Goal: Task Accomplishment & Management: Manage account settings

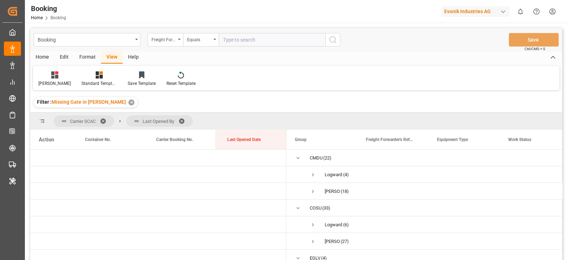
click at [92, 58] on div "Format" at bounding box center [87, 58] width 27 height 12
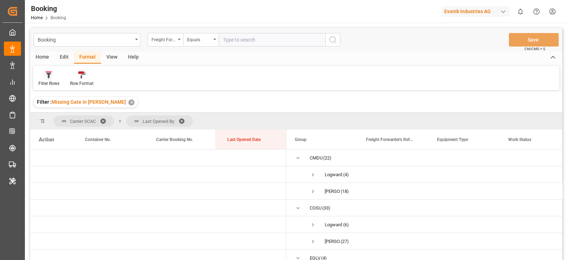
click at [39, 81] on div "Filter Rows" at bounding box center [48, 83] width 21 height 6
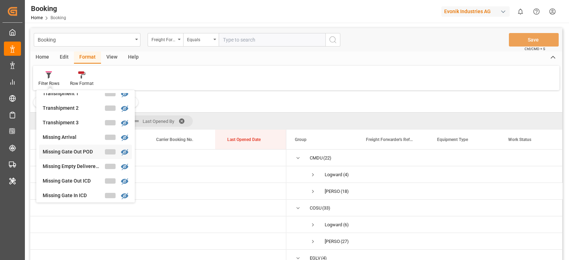
scroll to position [284, 0]
click at [71, 123] on div "Booking Freight Forwarder's Reference No. Equals Save Ctrl/CMD + S Home Edit Fo…" at bounding box center [296, 153] width 532 height 251
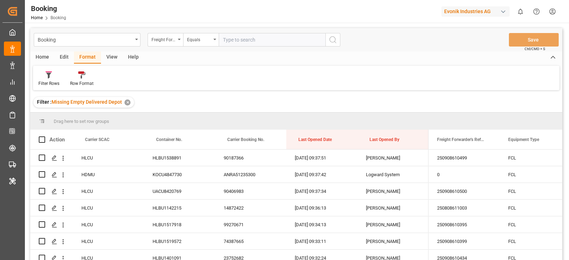
click at [109, 55] on div "View" at bounding box center [112, 58] width 22 height 12
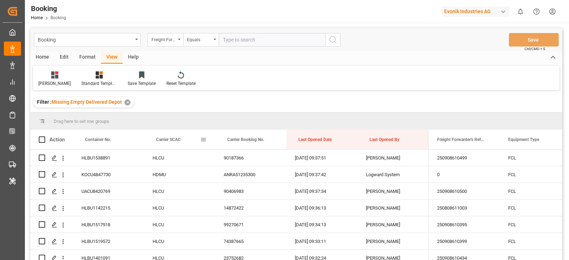
click at [179, 140] on span "Carrier SCAC" at bounding box center [168, 139] width 25 height 5
click at [185, 121] on div "Drag here to set row groups" at bounding box center [296, 121] width 532 height 17
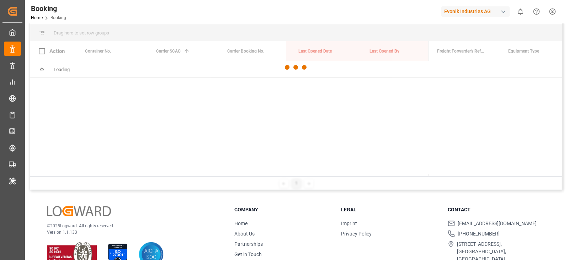
scroll to position [44, 0]
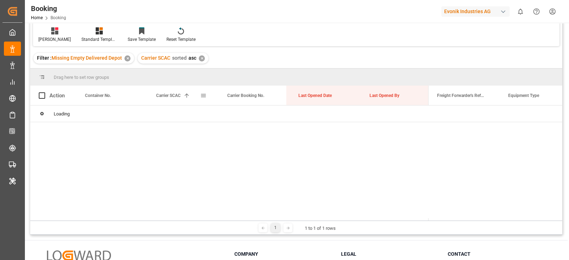
drag, startPoint x: 165, startPoint y: 96, endPoint x: 173, endPoint y: 79, distance: 18.2
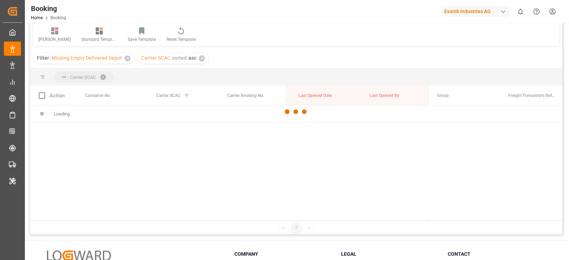
click at [175, 74] on div at bounding box center [296, 112] width 532 height 256
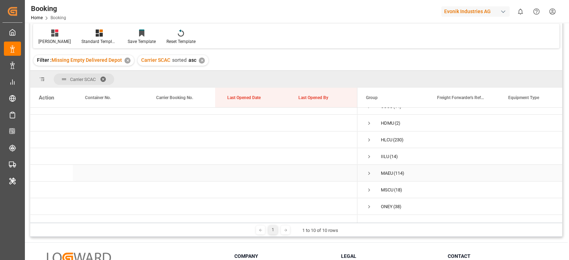
scroll to position [0, 0]
click at [368, 213] on span "Press SPACE to select this row." at bounding box center [369, 216] width 6 height 6
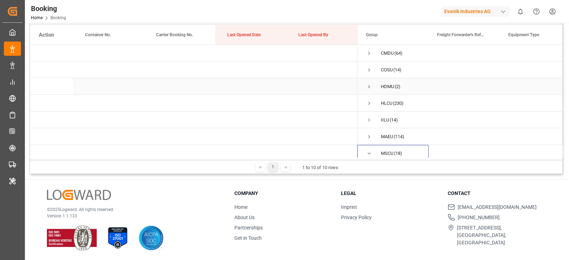
click at [371, 77] on div "COSU (14)" at bounding box center [393, 70] width 71 height 16
click at [368, 73] on span "Press SPACE to select this row." at bounding box center [369, 70] width 6 height 6
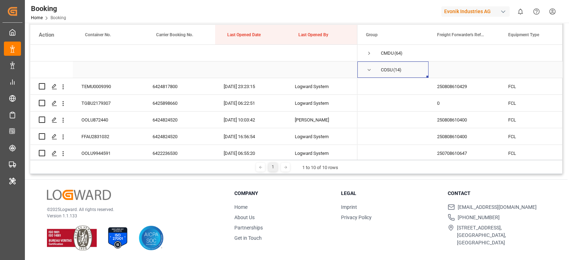
click at [371, 70] on span "Press SPACE to select this row." at bounding box center [369, 70] width 6 height 6
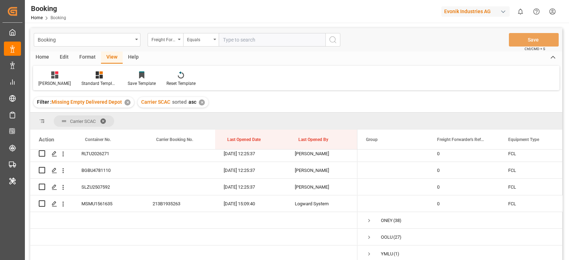
scroll to position [44, 0]
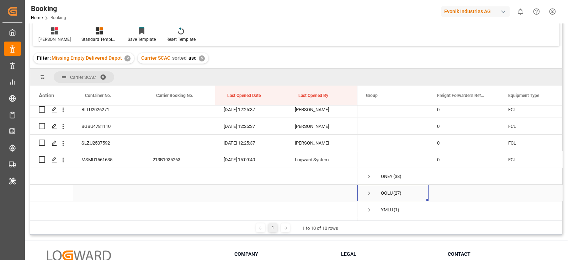
click at [367, 195] on span "Press SPACE to select this row." at bounding box center [369, 193] width 6 height 16
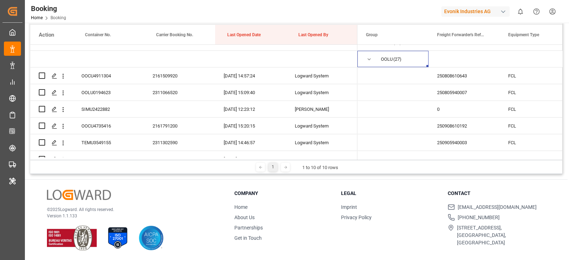
scroll to position [365, 0]
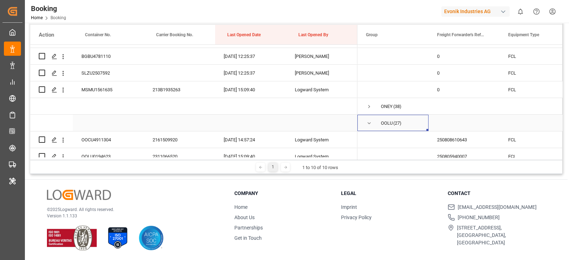
click at [362, 118] on div "OOLU (27)" at bounding box center [393, 123] width 71 height 16
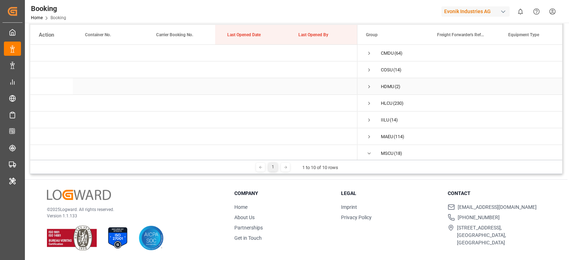
scroll to position [1, 0]
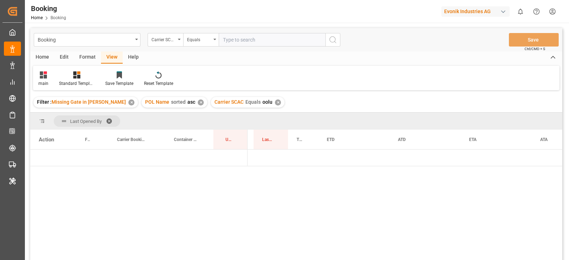
scroll to position [0, 958]
click at [89, 57] on div "Format" at bounding box center [87, 58] width 27 height 12
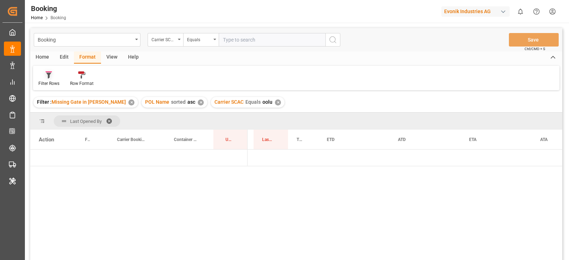
click at [49, 80] on div "Filter Rows" at bounding box center [48, 83] width 21 height 6
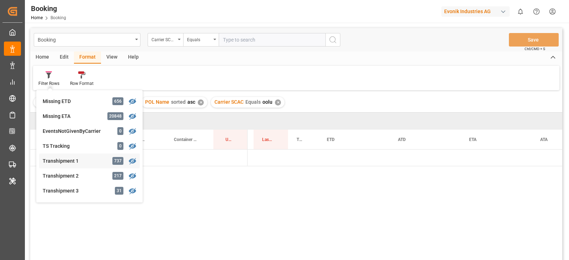
scroll to position [268, 0]
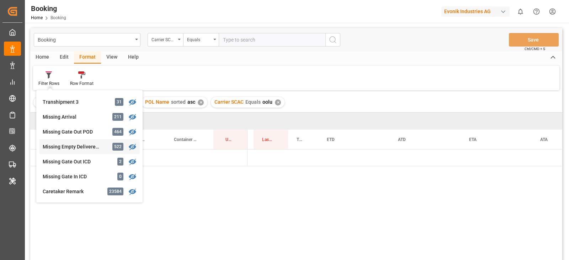
click at [74, 144] on div "Booking Carrier SCAC Equals Save Ctrl/CMD + S Home Edit Format View Help Filter…" at bounding box center [296, 153] width 532 height 251
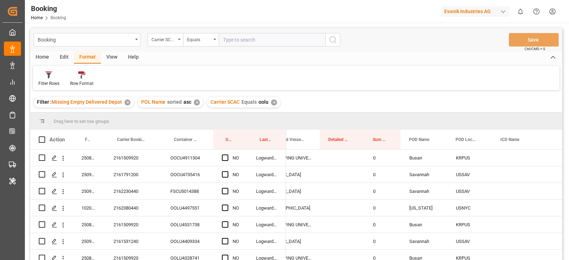
drag, startPoint x: 569, startPoint y: 120, endPoint x: 109, endPoint y: 59, distance: 464.4
click at [106, 60] on div "View" at bounding box center [112, 58] width 22 height 12
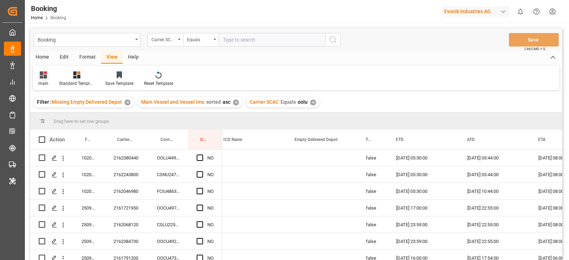
click at [47, 80] on div "main" at bounding box center [43, 79] width 21 height 16
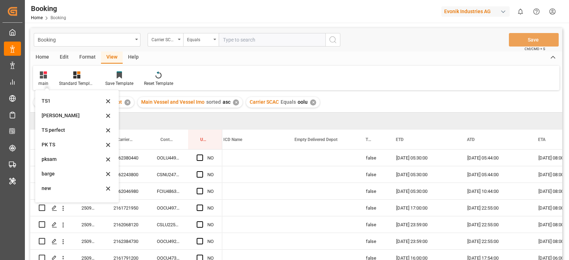
scroll to position [141, 0]
click at [61, 191] on div "empty fin" at bounding box center [73, 192] width 62 height 7
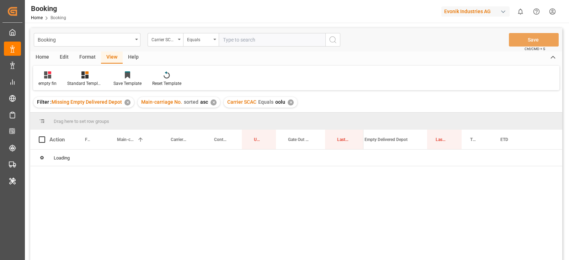
click at [289, 104] on div "✕" at bounding box center [291, 103] width 6 height 6
click at [270, 41] on input "text" at bounding box center [272, 40] width 107 height 14
click at [289, 102] on div "Filter : Missing Empty Delivered Depot ✕ Main-carriage No. sorted asc ✕" at bounding box center [296, 102] width 532 height 20
click at [290, 104] on div "Filter : Missing Empty Delivered Depot ✕ Main-carriage No. sorted asc ✕" at bounding box center [296, 102] width 532 height 20
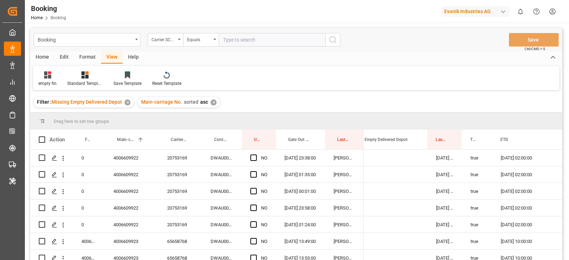
click at [240, 39] on input "text" at bounding box center [272, 40] width 107 height 14
type input "cmdu"
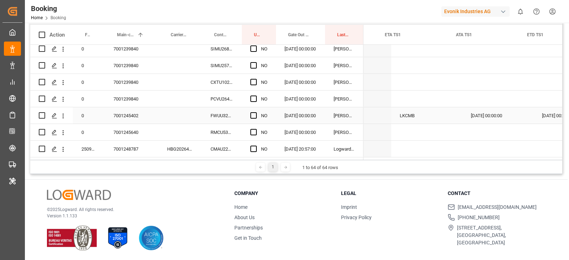
scroll to position [0, 1174]
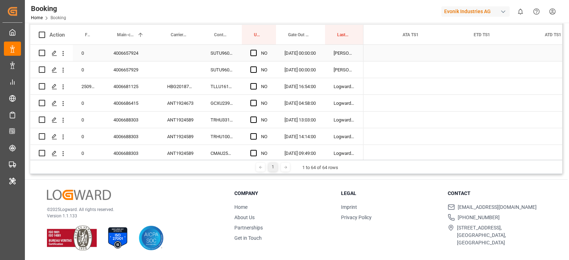
click at [223, 57] on div "SUTU960186" at bounding box center [222, 53] width 40 height 16
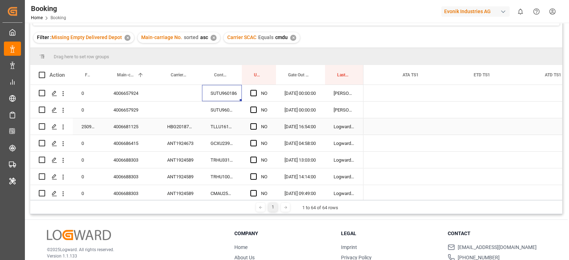
scroll to position [60, 0]
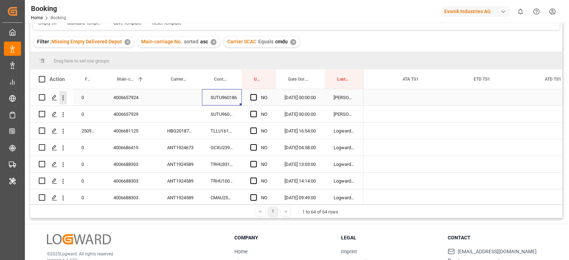
click at [66, 97] on icon "open menu" at bounding box center [62, 97] width 7 height 7
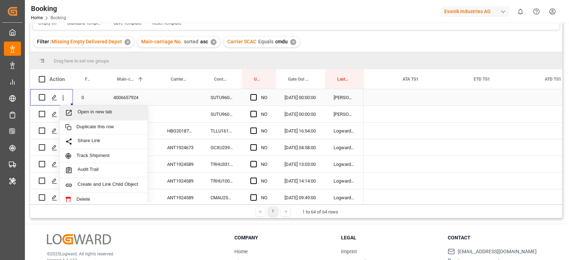
click at [85, 112] on span "Open in new tab" at bounding box center [110, 112] width 65 height 7
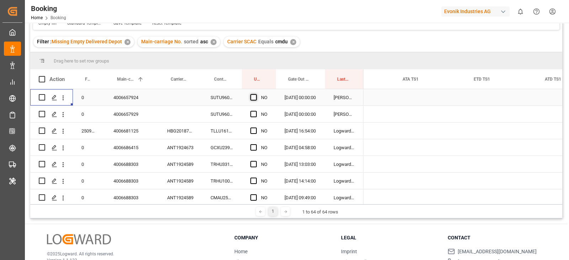
click at [255, 97] on span "Press SPACE to select this row." at bounding box center [253, 97] width 6 height 6
click at [256, 94] on input "Press SPACE to select this row." at bounding box center [256, 94] width 0 height 0
click at [228, 112] on div "SUTU960338" at bounding box center [222, 114] width 40 height 16
click at [65, 115] on icon "open menu" at bounding box center [62, 114] width 7 height 7
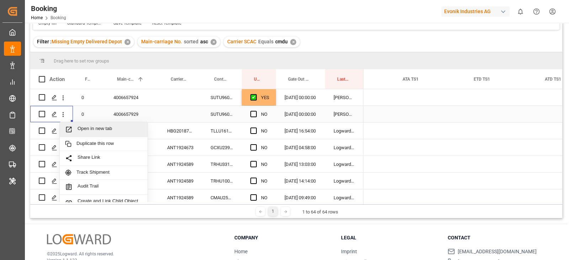
click at [98, 129] on span "Open in new tab" at bounding box center [110, 129] width 65 height 7
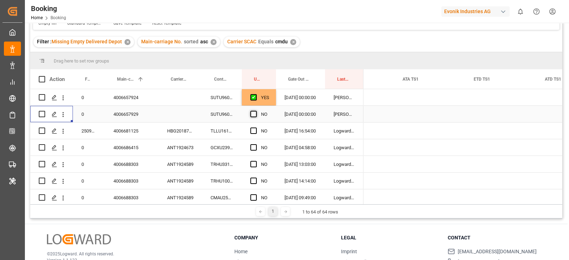
click at [253, 115] on span "Press SPACE to select this row." at bounding box center [253, 114] width 6 height 6
click at [256, 111] on input "Press SPACE to select this row." at bounding box center [256, 111] width 0 height 0
click at [169, 147] on div "ANT1924673" at bounding box center [180, 147] width 43 height 16
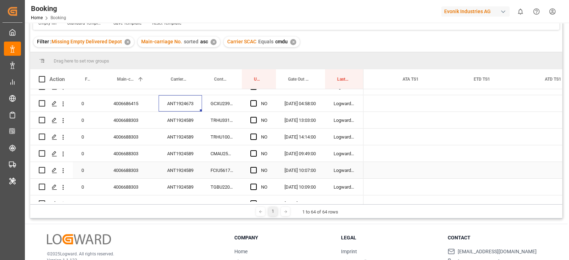
click at [172, 147] on div "ANT1924589" at bounding box center [180, 154] width 43 height 16
click at [256, 120] on span "Press SPACE to select this row." at bounding box center [253, 120] width 6 height 6
click at [256, 117] on input "Press SPACE to select this row." at bounding box center [256, 117] width 0 height 0
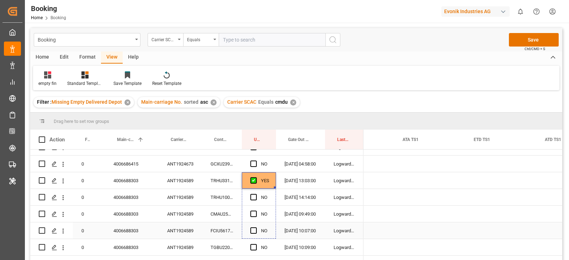
drag, startPoint x: 274, startPoint y: 187, endPoint x: 274, endPoint y: 227, distance: 39.5
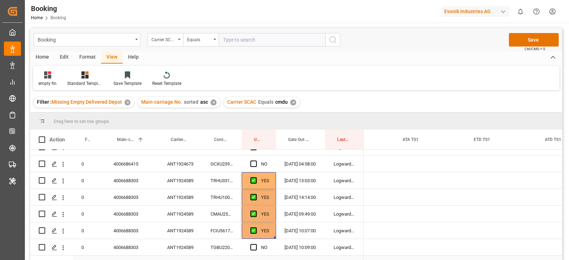
scroll to position [89, 0]
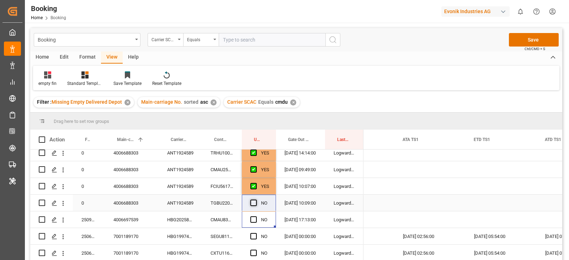
drag, startPoint x: 272, startPoint y: 207, endPoint x: 252, endPoint y: 205, distance: 20.7
click at [260, 206] on div "NO" at bounding box center [259, 203] width 34 height 16
click at [254, 204] on span "Press SPACE to select this row." at bounding box center [253, 203] width 6 height 6
click at [256, 200] on input "Press SPACE to select this row." at bounding box center [256, 200] width 0 height 0
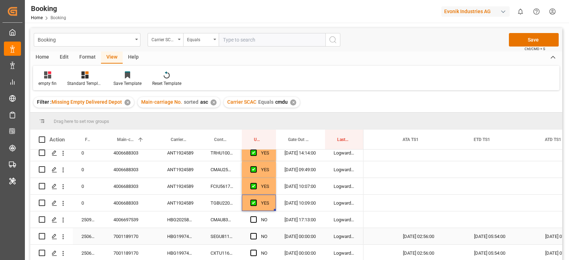
scroll to position [133, 0]
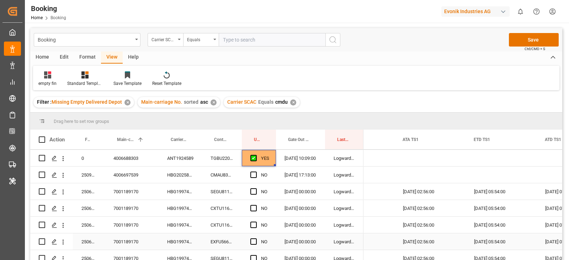
click at [193, 234] on div "HBG1997437" at bounding box center [180, 242] width 43 height 16
click at [255, 190] on span "Press SPACE to select this row." at bounding box center [253, 192] width 6 height 6
click at [256, 189] on input "Press SPACE to select this row." at bounding box center [256, 189] width 0 height 0
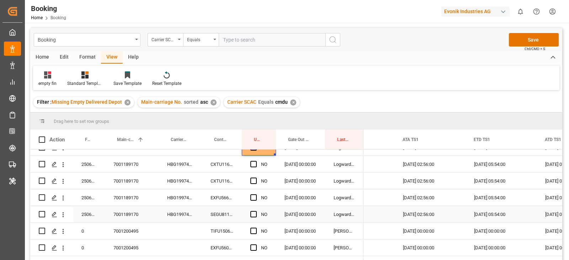
click at [254, 221] on div "Press SPACE to select this row." at bounding box center [255, 215] width 11 height 16
click at [255, 217] on span "Press SPACE to select this row." at bounding box center [253, 214] width 6 height 6
click at [256, 211] on input "Press SPACE to select this row." at bounding box center [256, 211] width 0 height 0
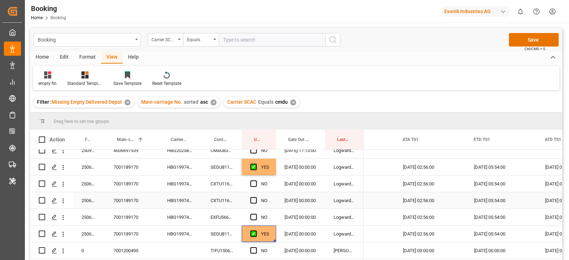
scroll to position [133, 0]
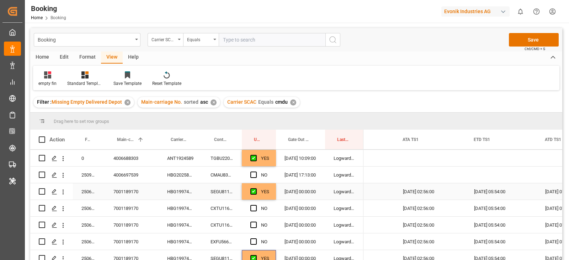
click at [220, 189] on div "SEGU8112650" at bounding box center [222, 192] width 40 height 16
click at [219, 226] on div "CXTU1161722" at bounding box center [222, 225] width 40 height 16
click at [221, 194] on div "SEGU8112650" at bounding box center [222, 192] width 40 height 16
click at [215, 212] on div "CXTU1160428" at bounding box center [222, 208] width 40 height 16
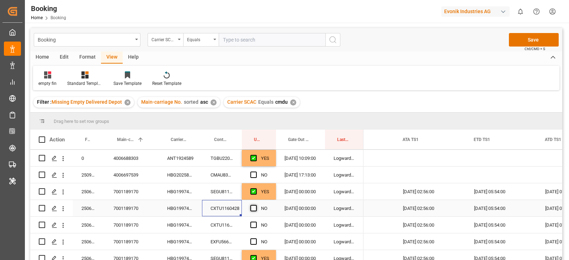
click at [254, 206] on span "Press SPACE to select this row." at bounding box center [253, 208] width 6 height 6
click at [256, 205] on input "Press SPACE to select this row." at bounding box center [256, 205] width 0 height 0
click at [254, 223] on span "Press SPACE to select this row." at bounding box center [253, 225] width 6 height 6
click at [256, 222] on input "Press SPACE to select this row." at bounding box center [256, 222] width 0 height 0
drag, startPoint x: 253, startPoint y: 237, endPoint x: 252, endPoint y: 246, distance: 9.0
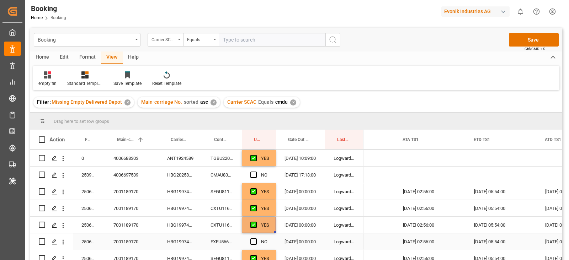
click at [253, 237] on div "Press SPACE to select this row." at bounding box center [255, 242] width 11 height 16
click at [252, 244] on span "Press SPACE to select this row." at bounding box center [253, 242] width 6 height 6
click at [256, 239] on input "Press SPACE to select this row." at bounding box center [256, 239] width 0 height 0
click at [224, 176] on div "CMAU8345430" at bounding box center [222, 175] width 40 height 16
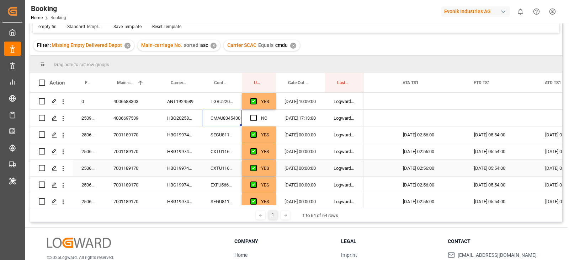
scroll to position [16, 0]
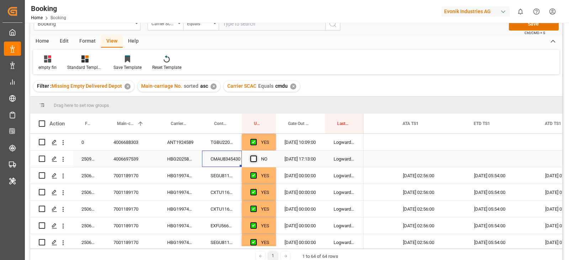
click at [253, 159] on span "Press SPACE to select this row." at bounding box center [253, 159] width 6 height 6
click at [256, 156] on input "Press SPACE to select this row." at bounding box center [256, 156] width 0 height 0
click at [227, 159] on div "CMAU8345430" at bounding box center [222, 159] width 40 height 16
click at [182, 157] on div "HBG2025898" at bounding box center [180, 159] width 43 height 16
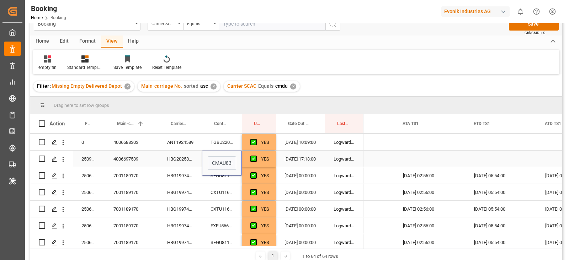
click at [182, 157] on div "HBG2025898" at bounding box center [180, 159] width 43 height 16
click at [227, 157] on div "CMAU8345430" at bounding box center [222, 159] width 40 height 16
click at [199, 157] on div "HBG2025898" at bounding box center [180, 159] width 43 height 16
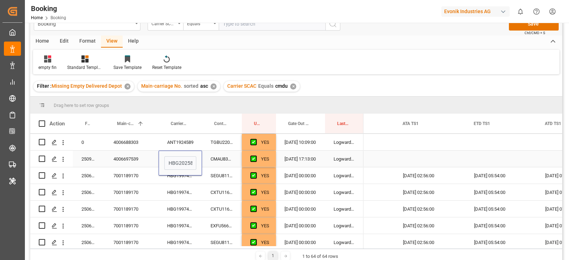
click at [224, 159] on div "CMAU8345430" at bounding box center [222, 159] width 40 height 16
click at [223, 202] on div "CXTU1161722" at bounding box center [222, 209] width 40 height 16
click at [227, 156] on div "CMAU8345430" at bounding box center [222, 159] width 40 height 16
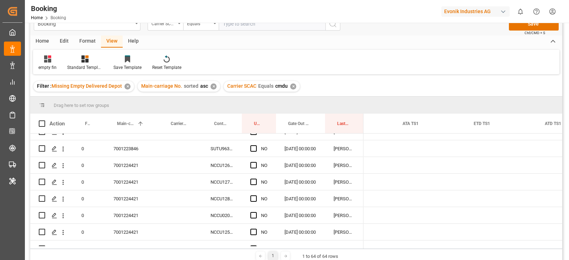
scroll to position [382, 0]
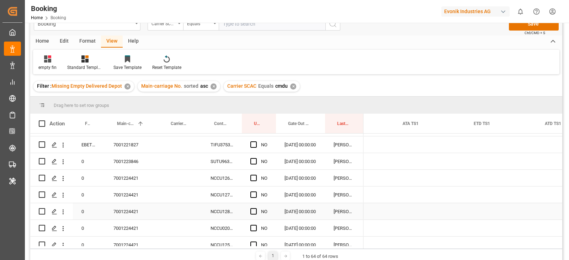
click at [153, 209] on div "7001224421" at bounding box center [132, 211] width 54 height 16
click at [254, 173] on div "Press SPACE to select this row." at bounding box center [255, 178] width 11 height 16
click at [253, 176] on span "Press SPACE to select this row." at bounding box center [253, 178] width 6 height 6
click at [256, 175] on input "Press SPACE to select this row." at bounding box center [256, 175] width 0 height 0
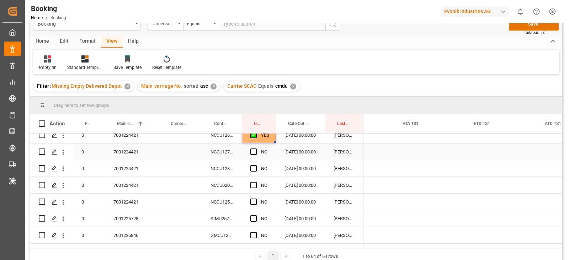
scroll to position [471, 0]
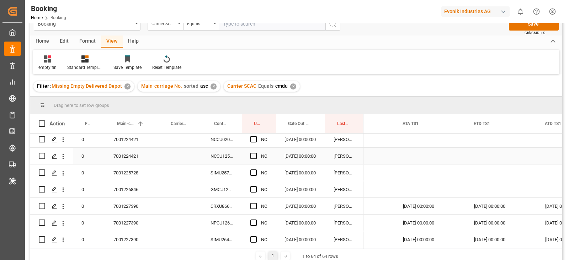
click at [257, 159] on div "Press SPACE to select this row." at bounding box center [255, 156] width 11 height 16
click at [255, 157] on span "Press SPACE to select this row." at bounding box center [253, 156] width 6 height 6
click at [256, 153] on input "Press SPACE to select this row." at bounding box center [256, 153] width 0 height 0
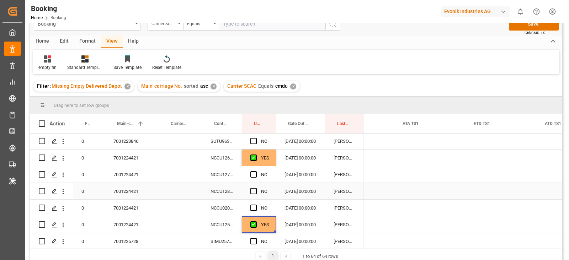
scroll to position [382, 0]
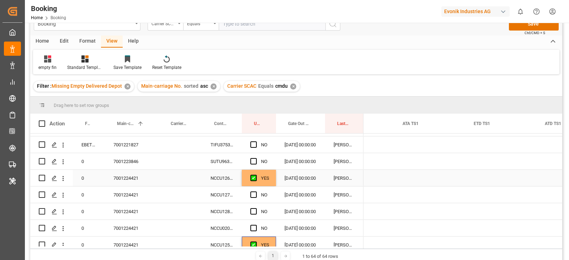
click at [226, 177] on div "NCCU1264730" at bounding box center [222, 178] width 40 height 16
click at [233, 195] on div "NCCU1273747" at bounding box center [222, 195] width 40 height 16
click at [256, 193] on span "Press SPACE to select this row." at bounding box center [253, 195] width 6 height 6
click at [256, 192] on input "Press SPACE to select this row." at bounding box center [256, 192] width 0 height 0
drag, startPoint x: 255, startPoint y: 211, endPoint x: 254, endPoint y: 227, distance: 15.7
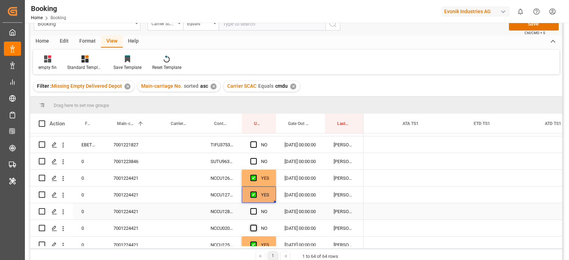
click at [255, 211] on span "Press SPACE to select this row." at bounding box center [253, 211] width 6 height 6
click at [256, 208] on input "Press SPACE to select this row." at bounding box center [256, 208] width 0 height 0
click at [254, 227] on span "Press SPACE to select this row." at bounding box center [253, 228] width 6 height 6
click at [256, 225] on input "Press SPACE to select this row." at bounding box center [256, 225] width 0 height 0
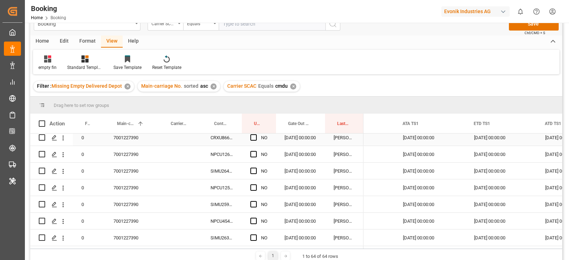
scroll to position [560, 0]
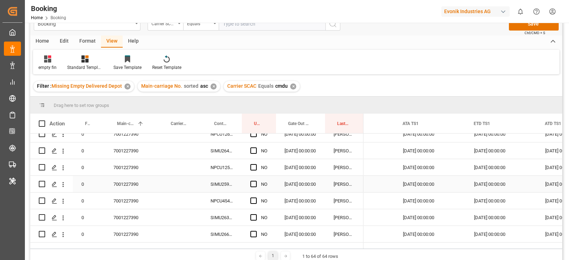
click at [140, 182] on div "7001227390" at bounding box center [132, 184] width 54 height 16
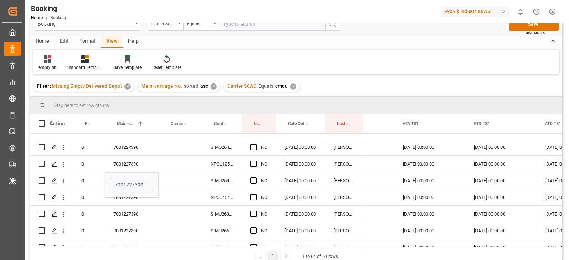
scroll to position [566, 0]
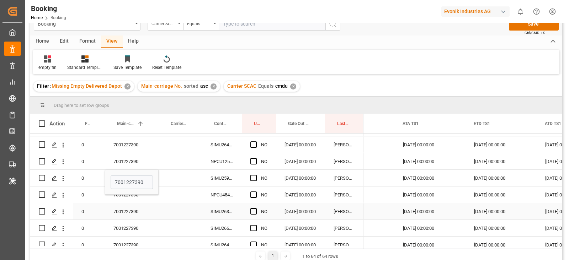
click at [123, 207] on div "7001227390" at bounding box center [132, 211] width 54 height 16
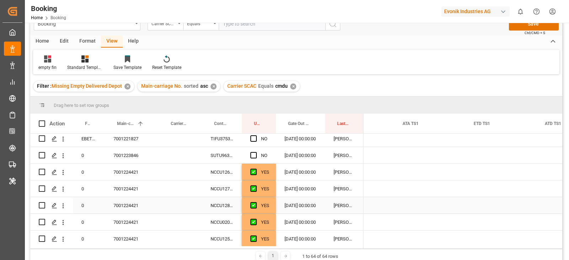
click at [127, 201] on div "7001224421" at bounding box center [132, 205] width 54 height 16
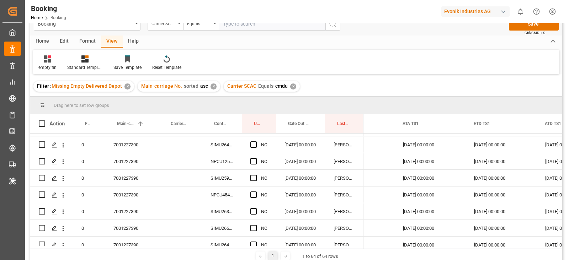
click at [129, 198] on div "7001227390" at bounding box center [132, 195] width 54 height 16
click at [144, 170] on div "7001227390" at bounding box center [132, 178] width 54 height 16
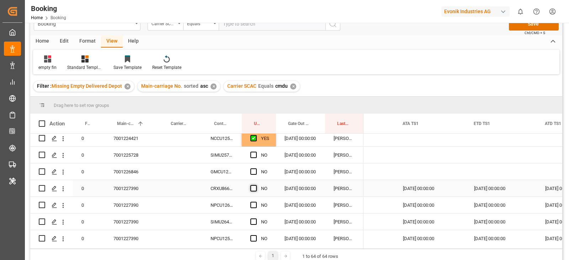
click at [254, 191] on span "Press SPACE to select this row." at bounding box center [253, 188] width 6 height 6
click at [256, 185] on input "Press SPACE to select this row." at bounding box center [256, 185] width 0 height 0
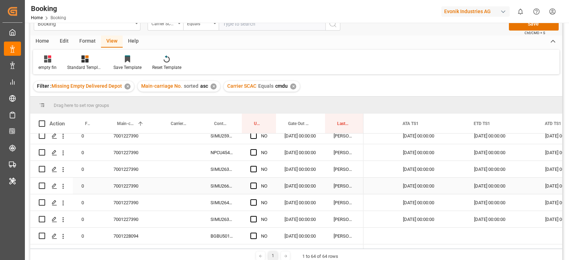
scroll to position [622, 0]
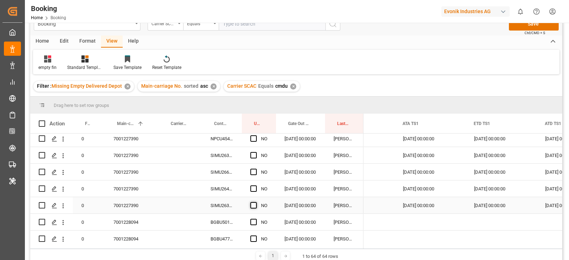
click at [253, 206] on span "Press SPACE to select this row." at bounding box center [253, 205] width 6 height 6
click at [256, 202] on input "Press SPACE to select this row." at bounding box center [256, 202] width 0 height 0
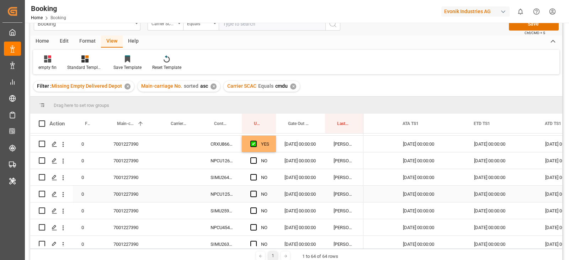
click at [228, 192] on div "NPCU1253685" at bounding box center [222, 194] width 40 height 16
click at [270, 145] on div "YES" at bounding box center [259, 144] width 34 height 16
click at [264, 175] on div "NO" at bounding box center [264, 178] width 6 height 16
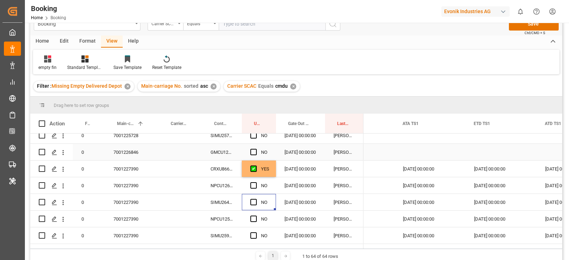
scroll to position [488, 0]
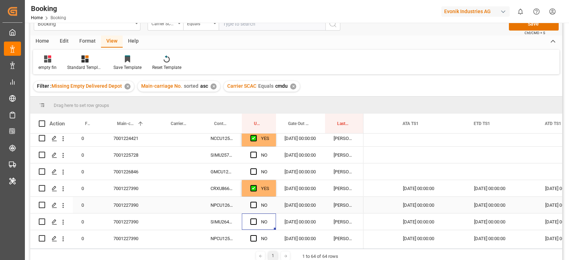
click at [274, 197] on div "NO" at bounding box center [259, 205] width 34 height 16
click at [274, 195] on div "YES" at bounding box center [259, 188] width 34 height 16
click at [274, 195] on div "Press SPACE to select this row." at bounding box center [275, 196] width 2 height 2
drag, startPoint x: 274, startPoint y: 195, endPoint x: 274, endPoint y: 213, distance: 18.5
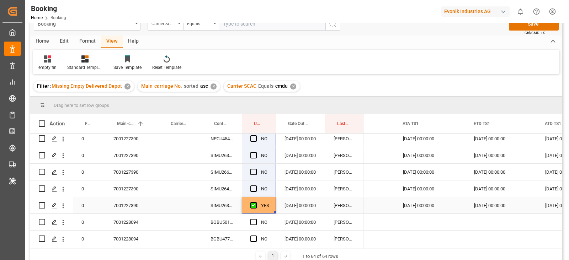
drag, startPoint x: 273, startPoint y: 211, endPoint x: 267, endPoint y: 199, distance: 13.7
click at [270, 199] on div "0 4006657924 SUTU960186 YES 29.09.2025 00:00:00 sateesh godewar 0 4006657929 SU…" at bounding box center [196, 47] width 333 height 1070
click at [270, 199] on div "YES" at bounding box center [259, 205] width 34 height 16
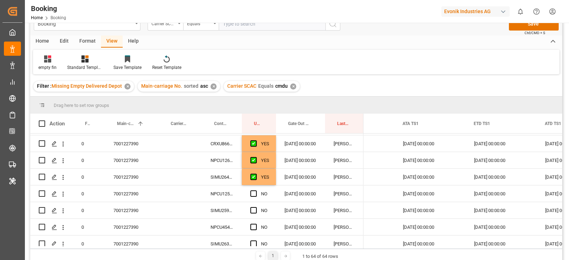
scroll to position [533, 0]
click at [269, 178] on div "YES" at bounding box center [265, 178] width 8 height 16
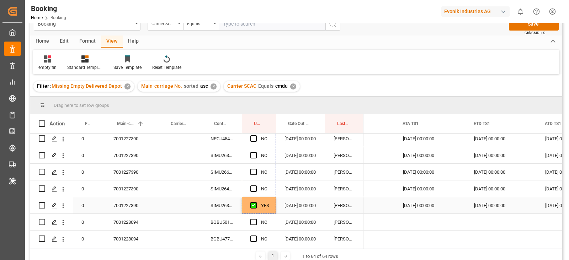
drag, startPoint x: 274, startPoint y: 184, endPoint x: 270, endPoint y: 202, distance: 18.8
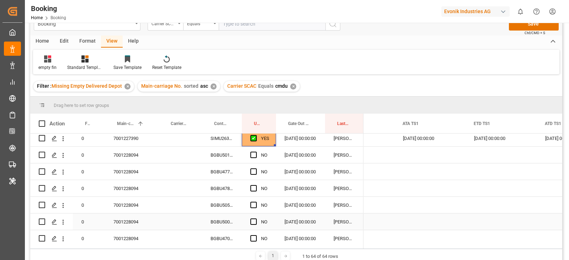
scroll to position [711, 0]
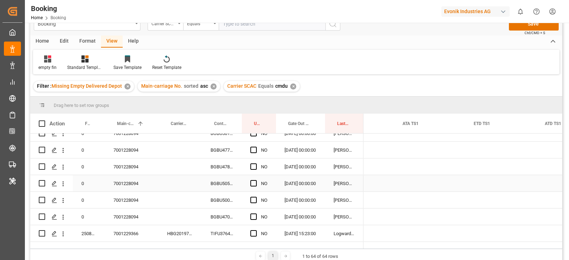
click at [136, 190] on div "7001228094" at bounding box center [132, 183] width 54 height 16
click at [255, 217] on span "Press SPACE to select this row." at bounding box center [253, 217] width 6 height 6
click at [256, 214] on input "Press SPACE to select this row." at bounding box center [256, 214] width 0 height 0
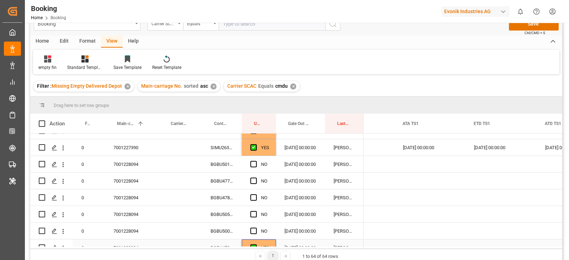
scroll to position [666, 0]
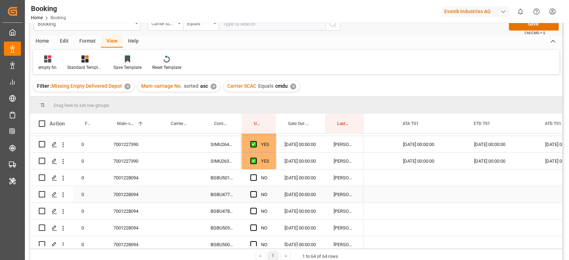
click at [230, 172] on div "BGBU5012975" at bounding box center [222, 178] width 40 height 16
click at [210, 203] on div "BGBU4789940" at bounding box center [222, 211] width 40 height 16
click at [254, 208] on span "Press SPACE to select this row." at bounding box center [253, 211] width 6 height 6
click at [256, 208] on input "Press SPACE to select this row." at bounding box center [256, 208] width 0 height 0
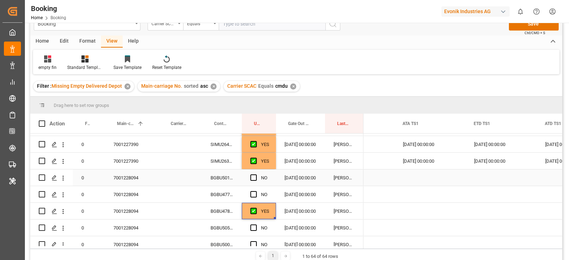
click at [219, 174] on div "BGBU5012975" at bounding box center [222, 178] width 40 height 16
click at [254, 175] on span "Press SPACE to select this row." at bounding box center [253, 178] width 6 height 6
click at [256, 175] on input "Press SPACE to select this row." at bounding box center [256, 175] width 0 height 0
click at [255, 192] on span "Press SPACE to select this row." at bounding box center [253, 194] width 6 height 6
click at [256, 191] on input "Press SPACE to select this row." at bounding box center [256, 191] width 0 height 0
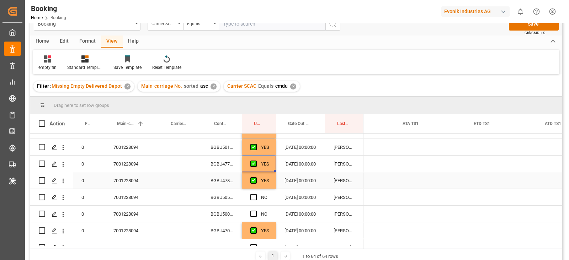
scroll to position [711, 0]
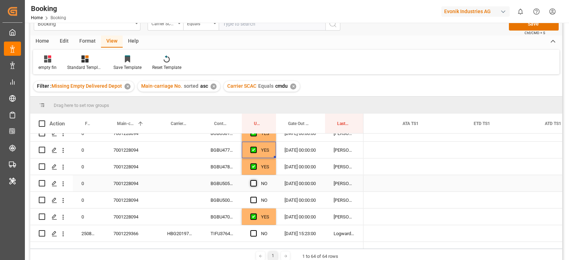
click at [255, 186] on span "Press SPACE to select this row." at bounding box center [253, 183] width 6 height 6
click at [256, 180] on input "Press SPACE to select this row." at bounding box center [256, 180] width 0 height 0
click at [253, 203] on div "Press SPACE to select this row." at bounding box center [255, 200] width 11 height 16
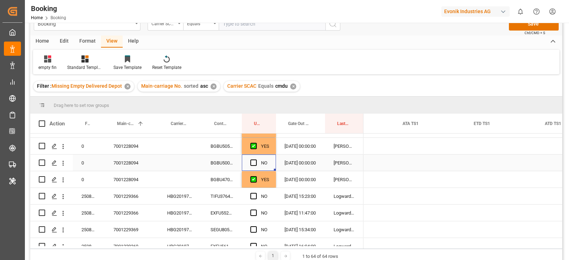
scroll to position [755, 0]
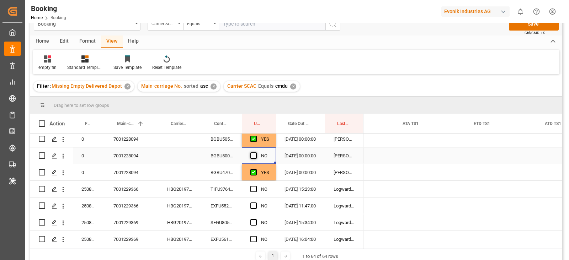
click at [255, 155] on span "Press SPACE to select this row." at bounding box center [253, 156] width 6 height 6
click at [256, 153] on input "Press SPACE to select this row." at bounding box center [256, 153] width 0 height 0
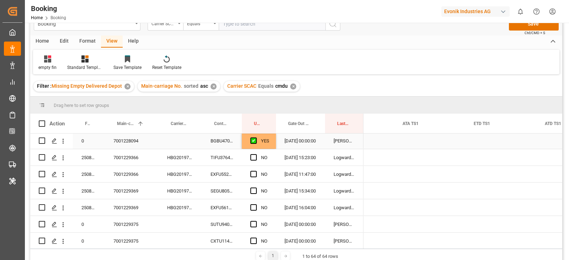
scroll to position [800, 0]
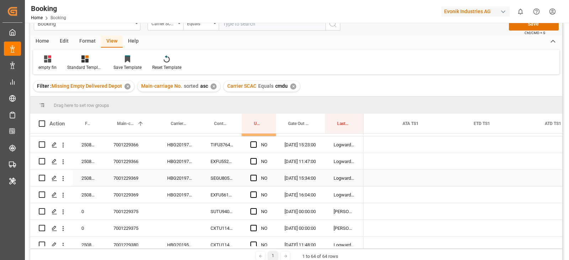
click at [187, 174] on div "HBG2019717" at bounding box center [180, 178] width 43 height 16
click at [253, 178] on span "Press SPACE to select this row." at bounding box center [253, 178] width 6 height 6
click at [256, 175] on input "Press SPACE to select this row." at bounding box center [256, 175] width 0 height 0
click at [253, 199] on div "Press SPACE to select this row." at bounding box center [255, 195] width 11 height 16
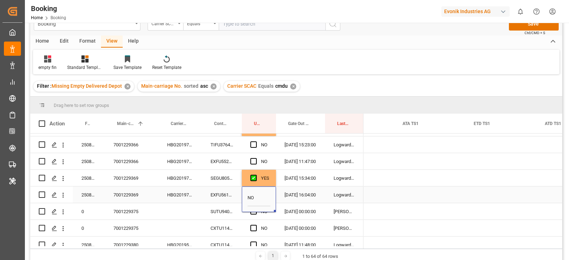
click at [236, 195] on div "EXFU5613685" at bounding box center [222, 195] width 40 height 16
click at [251, 195] on span "Press SPACE to select this row." at bounding box center [253, 195] width 6 height 6
click at [256, 192] on input "Press SPACE to select this row." at bounding box center [256, 192] width 0 height 0
click at [223, 152] on div "TIFU3764032" at bounding box center [222, 145] width 40 height 16
click at [256, 143] on span "Press SPACE to select this row." at bounding box center [253, 145] width 6 height 6
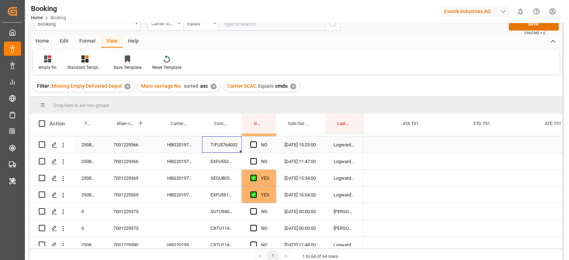
click at [256, 142] on input "Press SPACE to select this row." at bounding box center [256, 142] width 0 height 0
click at [253, 157] on div "Press SPACE to select this row." at bounding box center [255, 162] width 11 height 16
click at [252, 160] on span "Press SPACE to select this row." at bounding box center [253, 161] width 6 height 6
click at [256, 158] on input "Press SPACE to select this row." at bounding box center [256, 158] width 0 height 0
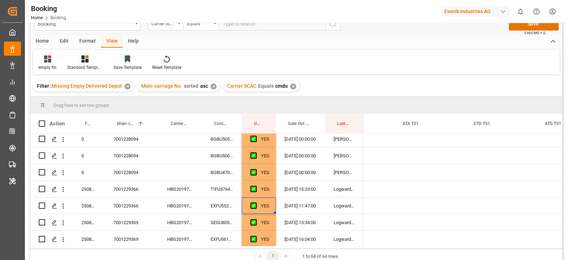
scroll to position [960, 0]
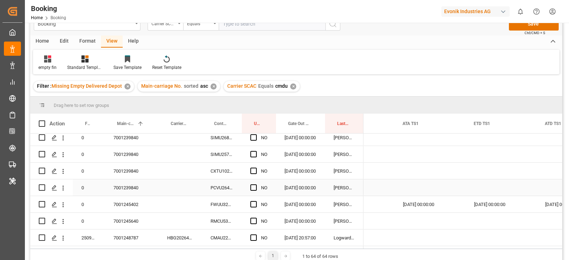
click at [121, 180] on div "7001239840" at bounding box center [132, 188] width 54 height 16
click at [251, 187] on span "Press SPACE to select this row." at bounding box center [253, 188] width 6 height 6
click at [256, 185] on input "Press SPACE to select this row." at bounding box center [256, 185] width 0 height 0
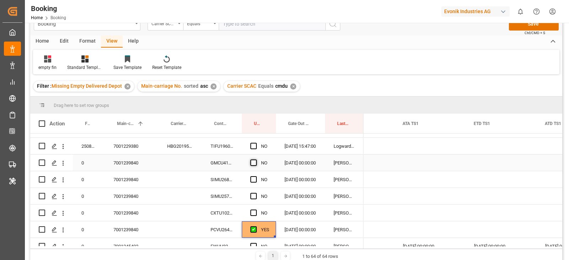
click at [253, 160] on span "Press SPACE to select this row." at bounding box center [253, 163] width 6 height 6
click at [256, 160] on input "Press SPACE to select this row." at bounding box center [256, 160] width 0 height 0
click at [232, 164] on div "GMCU4162251" at bounding box center [222, 163] width 40 height 16
drag, startPoint x: 65, startPoint y: 159, endPoint x: 88, endPoint y: 182, distance: 33.0
click at [64, 160] on icon "open menu" at bounding box center [62, 163] width 7 height 7
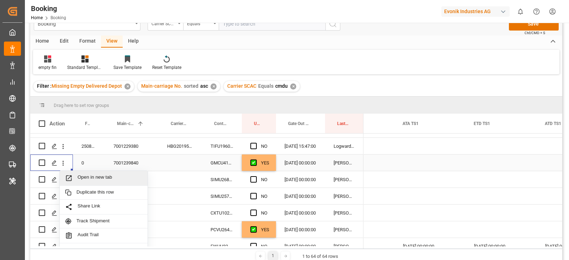
click at [88, 180] on span "Open in new tab" at bounding box center [110, 178] width 65 height 7
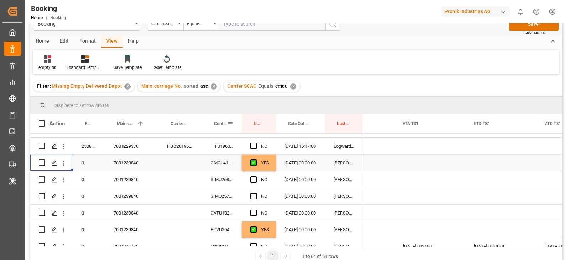
click at [240, 123] on div at bounding box center [241, 124] width 3 height 20
drag, startPoint x: 253, startPoint y: 124, endPoint x: 244, endPoint y: 122, distance: 9.4
click at [253, 124] on div "Update Last Opened By" at bounding box center [258, 124] width 17 height 20
click at [241, 121] on div at bounding box center [241, 124] width 3 height 20
drag, startPoint x: 241, startPoint y: 122, endPoint x: 253, endPoint y: 122, distance: 11.8
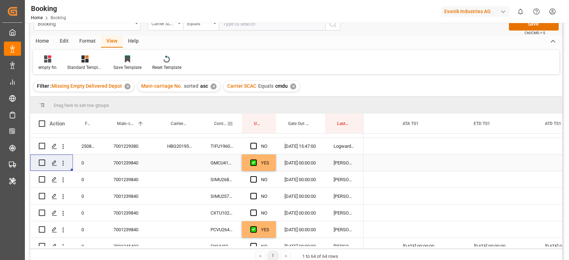
click at [243, 123] on div at bounding box center [241, 124] width 3 height 20
click at [242, 123] on div "Container No." at bounding box center [222, 124] width 40 height 20
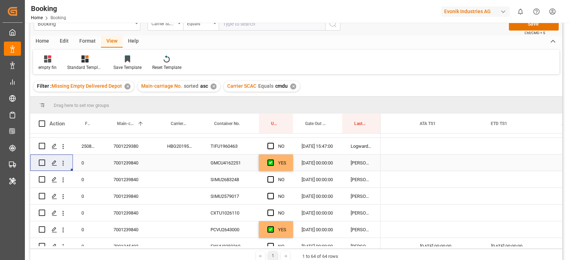
drag, startPoint x: 328, startPoint y: 160, endPoint x: 323, endPoint y: 159, distance: 5.0
click at [328, 160] on div "07.10.2025 00:00:00" at bounding box center [317, 163] width 49 height 16
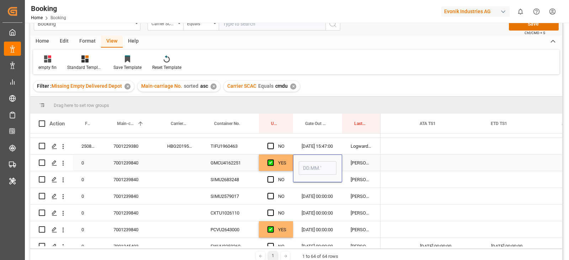
click at [314, 169] on input "Press SPACE to select this row." at bounding box center [318, 169] width 38 height 14
click at [313, 169] on input "Press SPACE to select this row." at bounding box center [318, 169] width 38 height 14
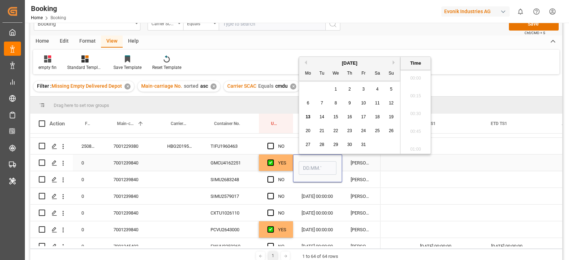
click at [313, 169] on input "Press SPACE to select this row." at bounding box center [318, 169] width 38 height 14
click at [366, 104] on div "10" at bounding box center [363, 103] width 9 height 9
type input "10.10.2025 00:00"
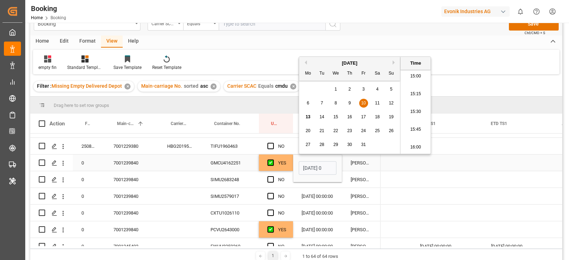
click at [241, 175] on div "SIMU2683248" at bounding box center [230, 179] width 57 height 16
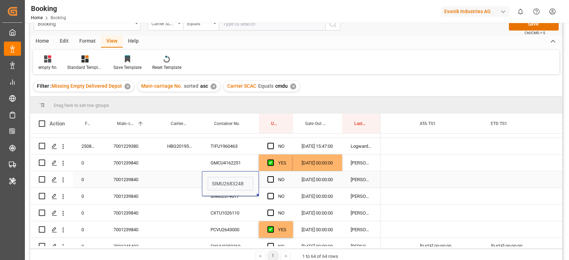
drag, startPoint x: 301, startPoint y: 179, endPoint x: 243, endPoint y: 191, distance: 59.4
click at [301, 179] on div "07.10.2025 00:00:00" at bounding box center [317, 179] width 49 height 16
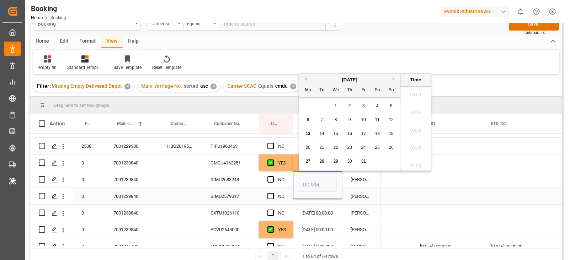
type input "07.10.2025 00:00"
click at [231, 180] on div "SIMU2683248" at bounding box center [230, 179] width 57 height 16
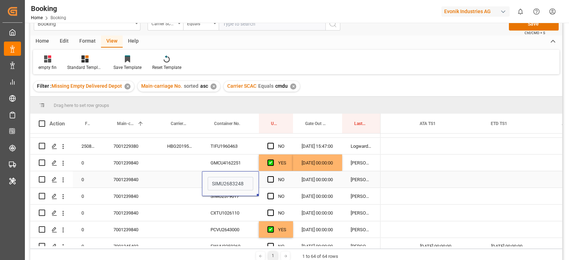
click at [217, 200] on div "SIMU2579017" at bounding box center [230, 196] width 57 height 16
click at [213, 175] on div "SIMU2683248" at bounding box center [230, 179] width 57 height 16
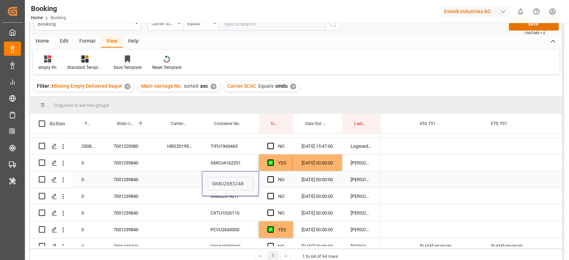
click at [191, 179] on div "Press SPACE to select this row." at bounding box center [180, 179] width 43 height 16
click at [222, 179] on div "SIMU2683248" at bounding box center [230, 179] width 57 height 16
click at [226, 157] on div "GMCU4162251" at bounding box center [230, 163] width 57 height 16
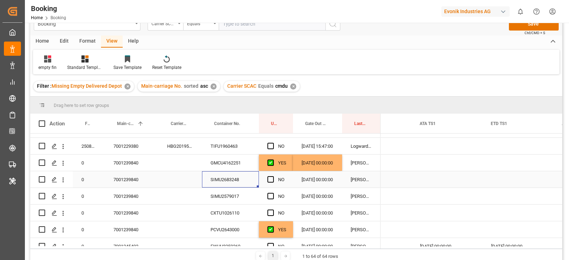
click at [222, 186] on div "SIMU2683248" at bounding box center [230, 179] width 57 height 16
click at [236, 192] on div "SIMU2579017" at bounding box center [230, 196] width 57 height 16
click at [219, 208] on div "CXTU1026110" at bounding box center [230, 213] width 57 height 16
click at [231, 236] on div "PCVU2643000" at bounding box center [230, 230] width 57 height 16
drag, startPoint x: 327, startPoint y: 157, endPoint x: 334, endPoint y: 165, distance: 10.8
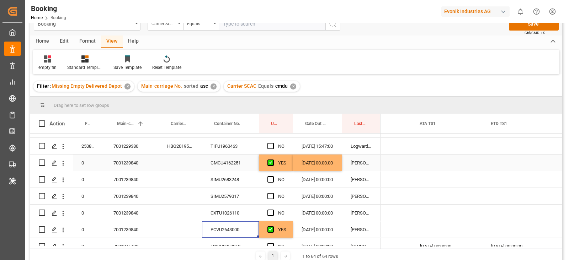
click at [327, 157] on div "[DATE] 00:00:00" at bounding box center [317, 163] width 49 height 16
click at [341, 170] on div "Press SPACE to select this row." at bounding box center [341, 170] width 2 height 2
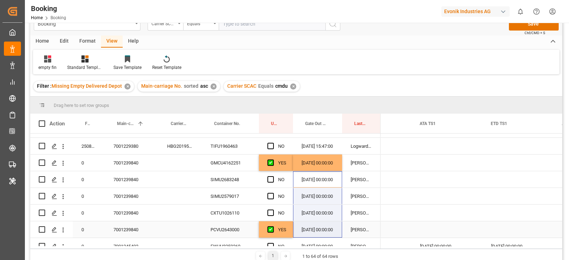
drag, startPoint x: 334, startPoint y: 228, endPoint x: 333, endPoint y: 225, distance: 3.8
click at [328, 169] on div "[DATE] 00:00:00" at bounding box center [317, 163] width 49 height 16
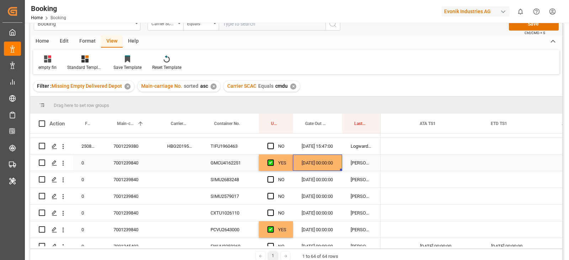
click at [333, 164] on div "[DATE] 00:00:00" at bounding box center [317, 163] width 49 height 16
click at [341, 169] on div "Press SPACE to select this row." at bounding box center [341, 170] width 2 height 2
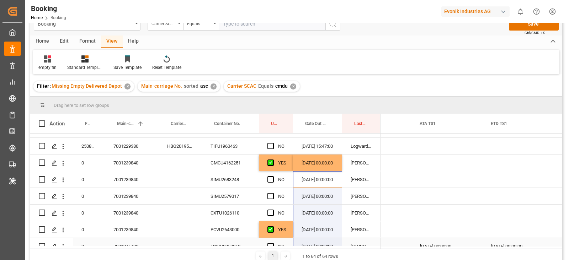
drag, startPoint x: 329, startPoint y: 239, endPoint x: 330, endPoint y: 222, distance: 16.7
click at [329, 238] on div "[DATE] 00:00:00" at bounding box center [317, 246] width 49 height 16
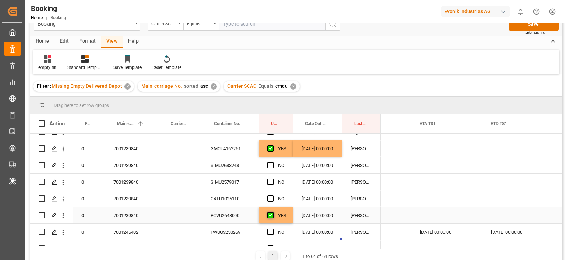
scroll to position [960, 0]
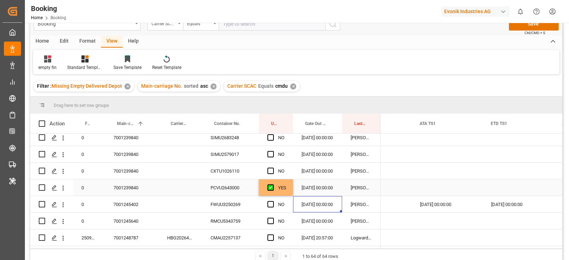
click at [315, 185] on div "07.10.2025 00:00:00" at bounding box center [317, 188] width 49 height 16
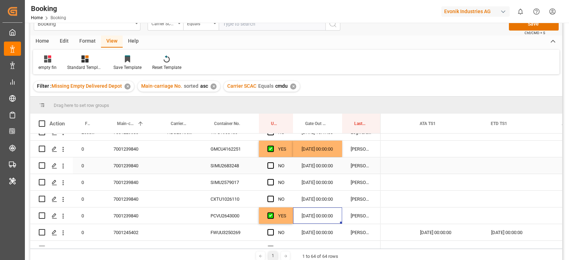
scroll to position [915, 0]
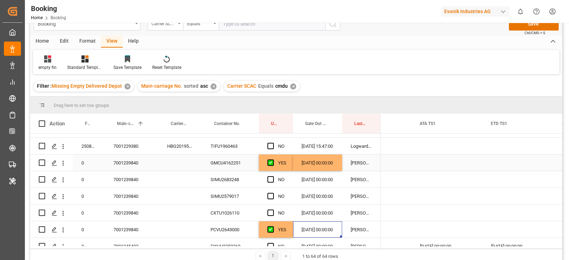
click at [318, 167] on div "[DATE] 00:00:00" at bounding box center [317, 163] width 49 height 16
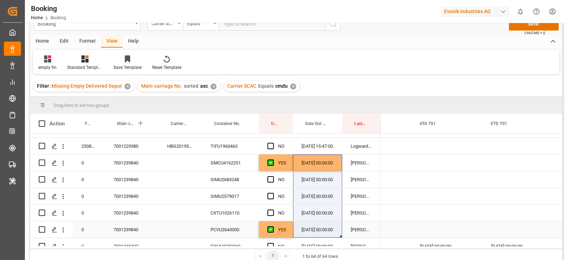
drag, startPoint x: 342, startPoint y: 168, endPoint x: 330, endPoint y: 224, distance: 57.3
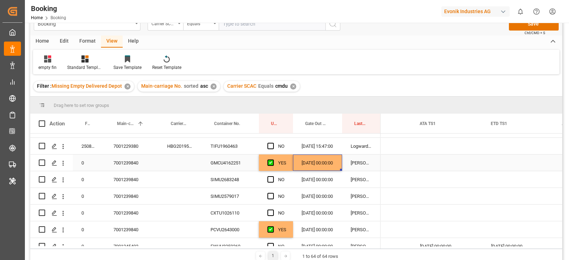
click at [335, 162] on div "[DATE] 00:00:00" at bounding box center [317, 163] width 49 height 16
drag, startPoint x: 341, startPoint y: 169, endPoint x: 335, endPoint y: 215, distance: 46.3
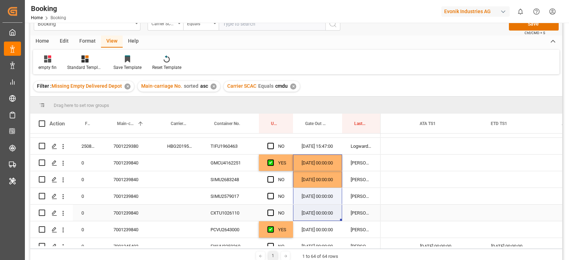
click at [342, 219] on div "Press SPACE to select this row." at bounding box center [341, 220] width 2 height 2
drag, startPoint x: 342, startPoint y: 219, endPoint x: 338, endPoint y: 226, distance: 8.1
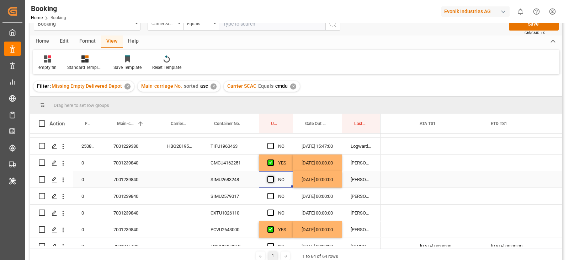
click at [271, 179] on span "Press SPACE to select this row." at bounding box center [271, 179] width 6 height 6
click at [273, 176] on input "Press SPACE to select this row." at bounding box center [273, 176] width 0 height 0
click at [271, 200] on div "Press SPACE to select this row." at bounding box center [273, 197] width 11 height 16
click at [272, 197] on span "Press SPACE to select this row." at bounding box center [271, 196] width 6 height 6
click at [273, 193] on input "Press SPACE to select this row." at bounding box center [273, 193] width 0 height 0
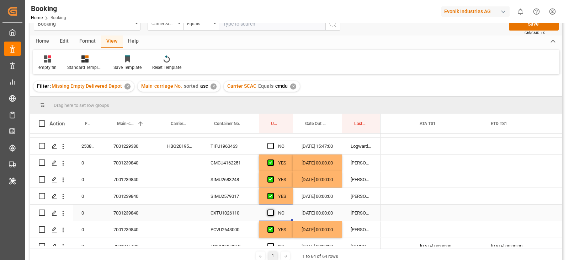
click at [271, 212] on span "Press SPACE to select this row." at bounding box center [271, 213] width 6 height 6
click at [273, 210] on input "Press SPACE to select this row." at bounding box center [273, 210] width 0 height 0
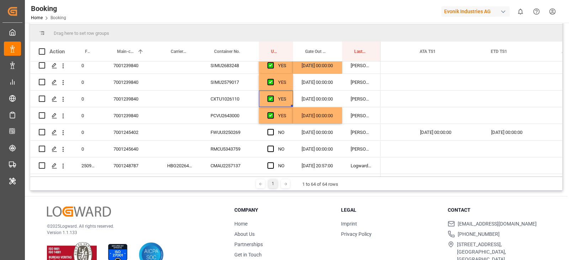
scroll to position [105, 0]
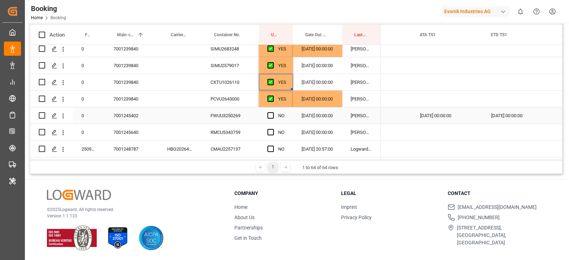
click at [250, 116] on div "FWUU3250269" at bounding box center [230, 115] width 57 height 16
click at [197, 115] on div "Press SPACE to select this row." at bounding box center [180, 115] width 43 height 16
click at [182, 107] on div "Press SPACE to select this row." at bounding box center [180, 115] width 43 height 16
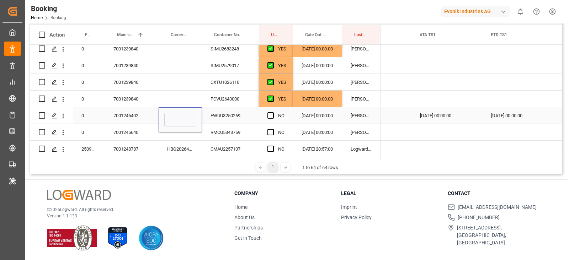
click at [224, 113] on div "FWUU3250269" at bounding box center [230, 115] width 57 height 16
click at [224, 112] on div "FWUU3250269" at bounding box center [230, 115] width 57 height 16
click at [224, 113] on input "FWUU3250269" at bounding box center [231, 120] width 46 height 14
click at [236, 97] on div "PCVU2643000" at bounding box center [230, 99] width 57 height 16
click at [233, 115] on div "FWUU3250269" at bounding box center [230, 115] width 57 height 16
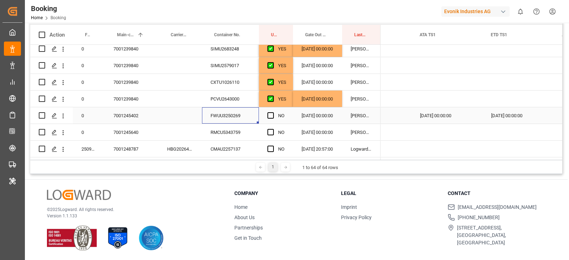
click at [273, 113] on span "Press SPACE to select this row." at bounding box center [271, 115] width 6 height 6
click at [273, 112] on input "Press SPACE to select this row." at bounding box center [273, 112] width 0 height 0
click at [237, 126] on div "RMCU5343759" at bounding box center [230, 132] width 57 height 16
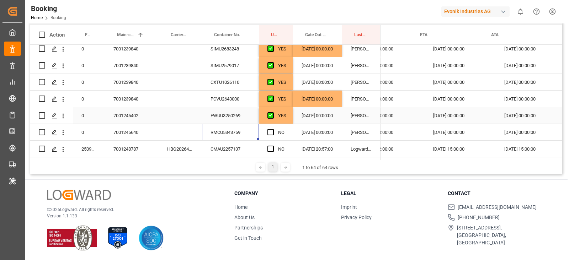
scroll to position [0, 790]
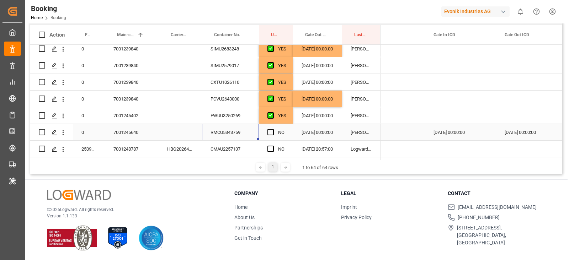
click at [266, 128] on div "NO" at bounding box center [276, 132] width 34 height 16
click at [270, 129] on span "Press SPACE to select this row." at bounding box center [271, 132] width 6 height 6
click at [273, 129] on input "Press SPACE to select this row." at bounding box center [273, 129] width 0 height 0
click at [229, 148] on div "CMAU2257137" at bounding box center [230, 149] width 57 height 16
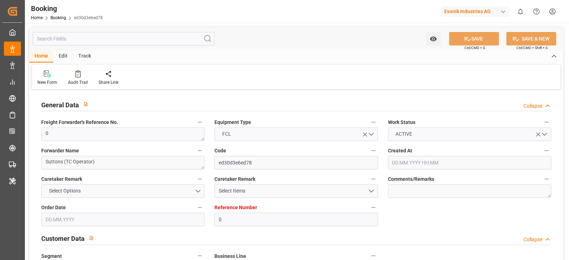
type input "0"
type input "9348443"
type input "CMACGM"
type input "CMA CGM Group"
type input "BEANR"
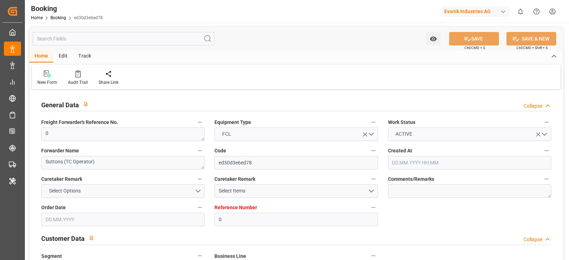
type input "TRGEB"
type input "29"
type input "0"
type input "10.07.2025 10:52"
type input "10.07.2025"
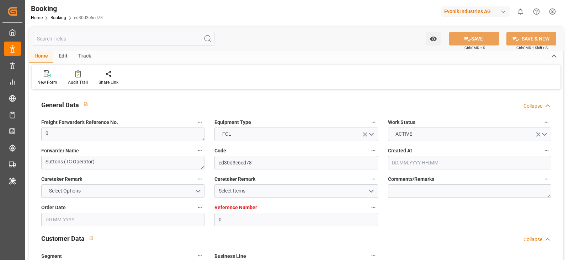
type input "07.08.2025"
type input "10.07.2025"
type input "19.07.2025 00:00"
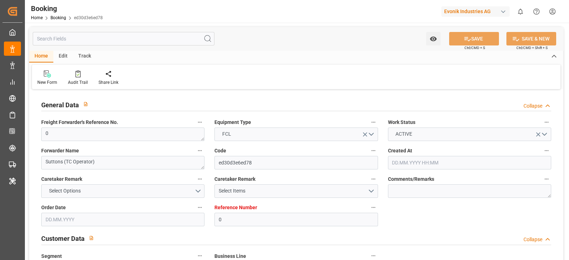
type input "14.07.2025 00:00"
type input "16.08.2025 00:00"
type input "11.08.2025 00:00"
type input "17.08.2025 00:00"
type input "29.09.2025 00:00"
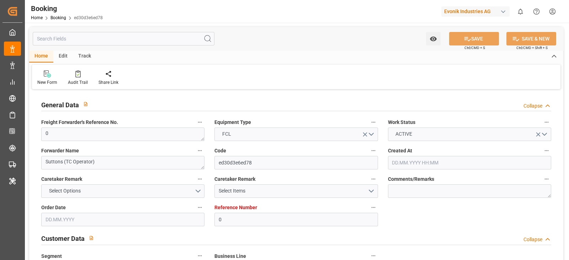
type input "10.10.2025 11:40"
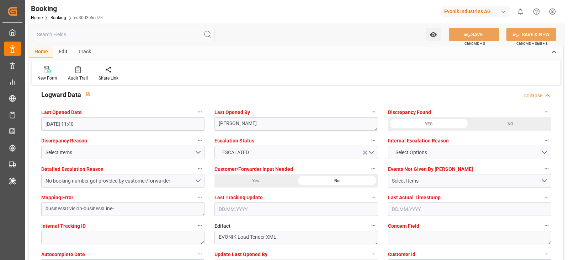
scroll to position [1334, 0]
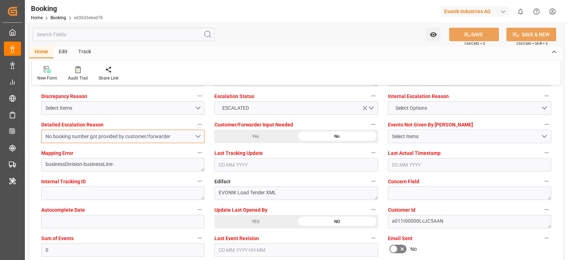
click at [163, 134] on div "No booking number got provided by customer/forwarder" at bounding box center [120, 136] width 149 height 7
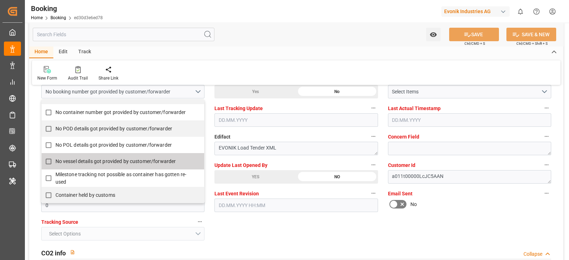
scroll to position [1378, 0]
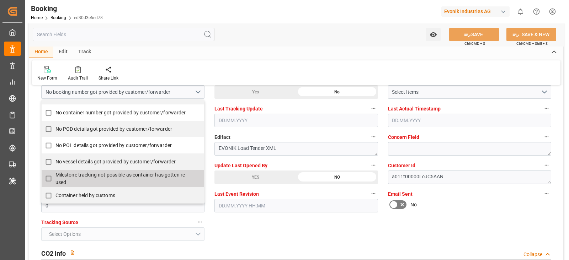
click at [85, 179] on span "Milestone tracking not possible as container has gotten re-used" at bounding box center [125, 178] width 141 height 15
checkbox input "true"
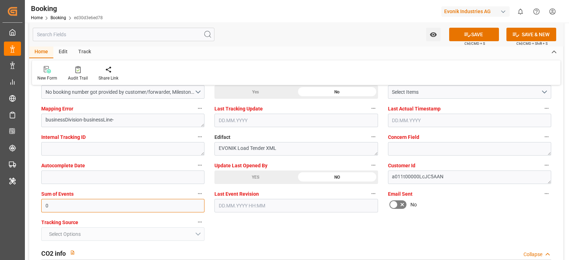
click at [122, 207] on input "0" at bounding box center [122, 206] width 163 height 14
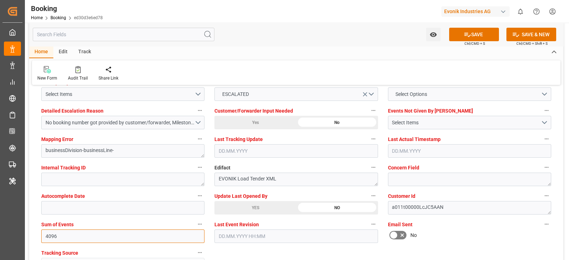
scroll to position [1334, 0]
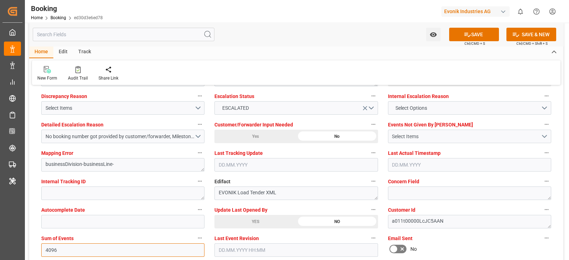
type input "4096"
click at [422, 133] on div "Select Items" at bounding box center [466, 136] width 149 height 7
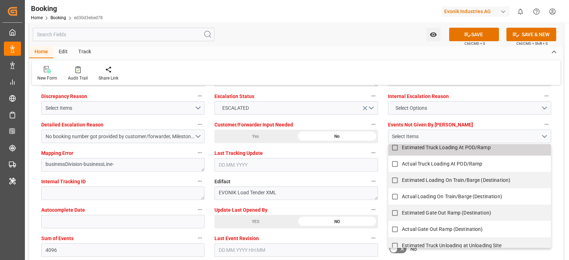
scroll to position [599, 0]
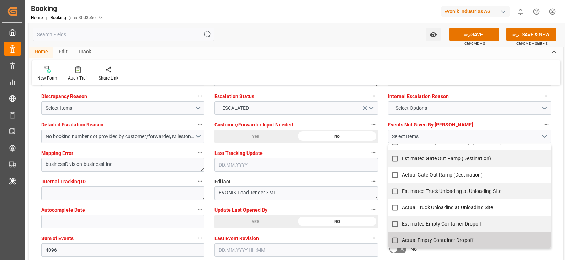
click at [393, 238] on input "Actual Empty Container Dropoff" at bounding box center [395, 241] width 14 height 14
checkbox input "true"
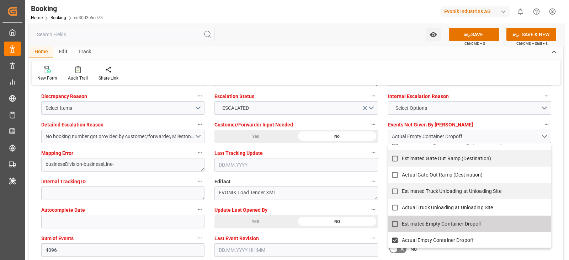
click at [359, 207] on label "Update Last Opened By" at bounding box center [296, 210] width 163 height 10
click at [369, 207] on button "Update Last Opened By" at bounding box center [373, 209] width 9 height 9
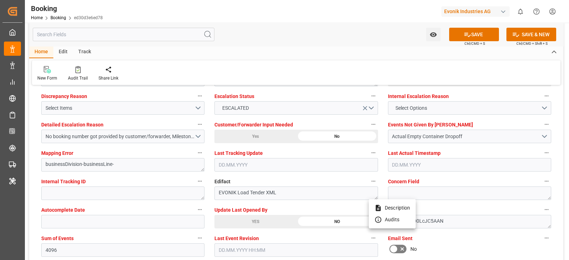
click at [324, 118] on div at bounding box center [284, 130] width 569 height 260
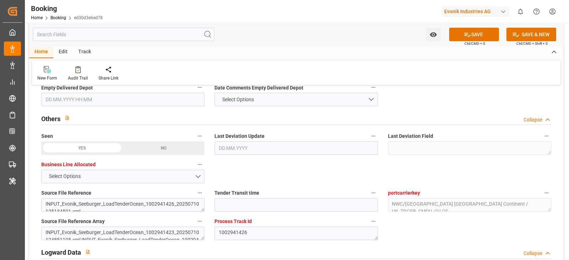
scroll to position [1111, 0]
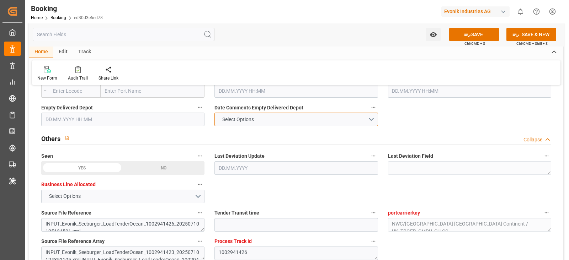
click at [265, 119] on button "Select Options" at bounding box center [296, 120] width 163 height 14
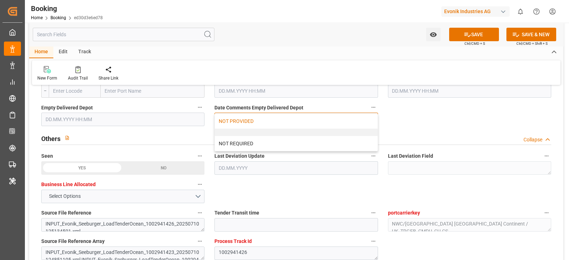
click at [265, 119] on div "NOT PROVIDED" at bounding box center [296, 121] width 163 height 15
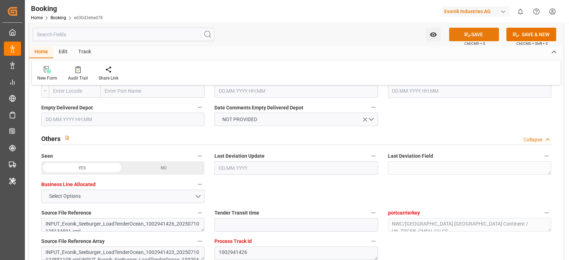
click at [487, 29] on button "SAVE" at bounding box center [474, 35] width 50 height 14
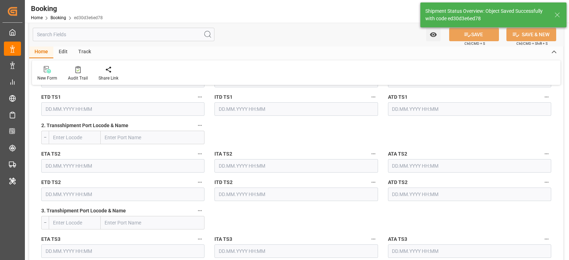
scroll to position [267, 0]
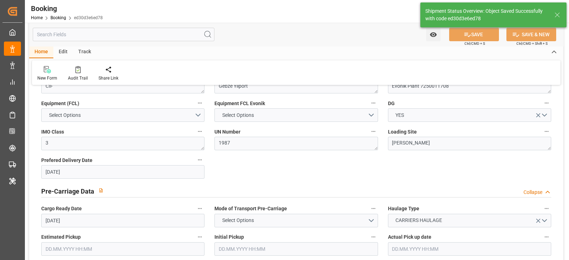
type textarea "Shyam Preethi"
type input "13.10.2025 09:54"
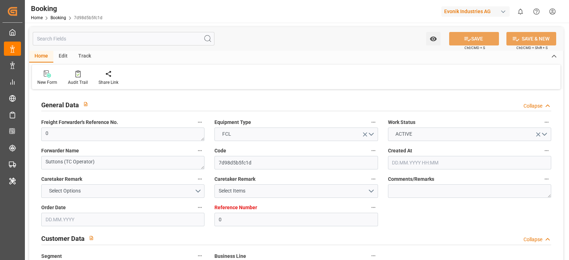
type input "0"
type input "9348443"
type input "CMACGM"
type input "CMA CGM Group"
type input "BEANR"
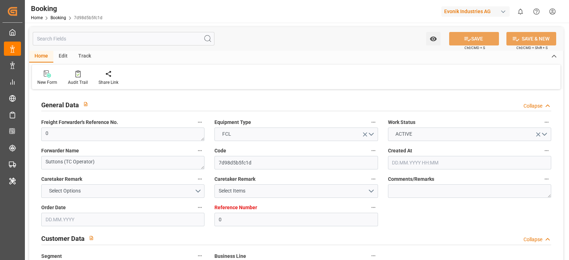
type input "TRGEB"
type input "29"
type input "0"
type input "10.07.2025 12:18"
type input "10.07.2025"
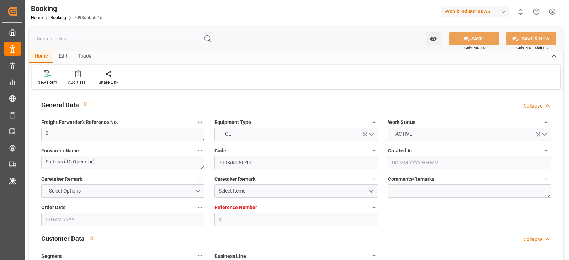
type input "07.08.2025"
type input "10.07.2025"
type input "19.07.2025 00:00"
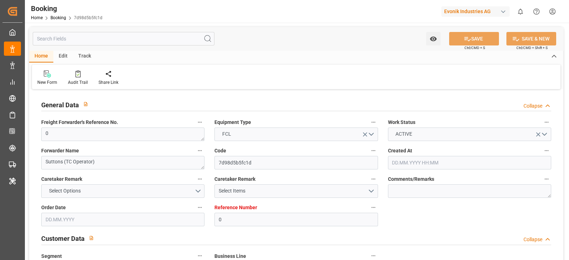
type input "14.07.2025 00:00"
type input "16.08.2025 00:00"
type input "11.08.2025 00:00"
type input "17.08.2025 00:00"
type input "17.09.2025 00:00"
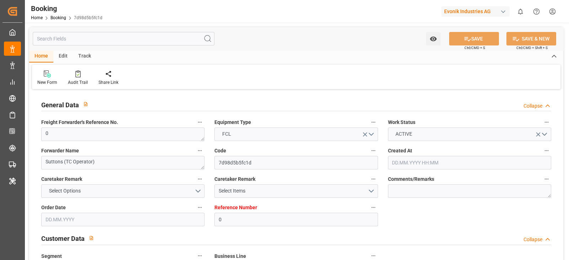
type input "10.10.2025 11:40"
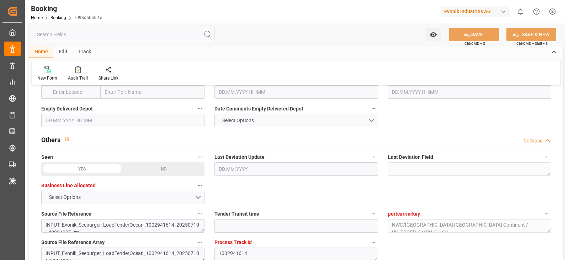
scroll to position [1111, 0]
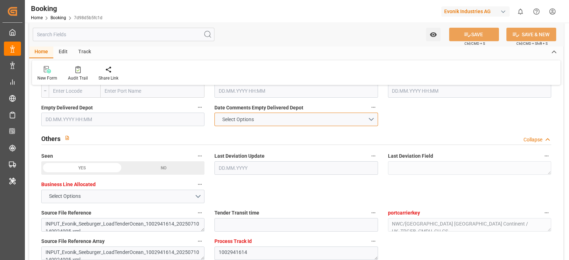
click at [268, 120] on button "Select Options" at bounding box center [296, 120] width 163 height 14
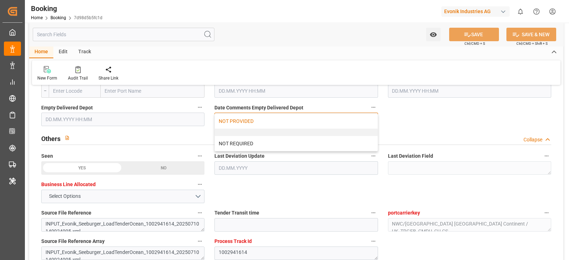
click at [274, 120] on div "NOT PROVIDED" at bounding box center [296, 121] width 163 height 15
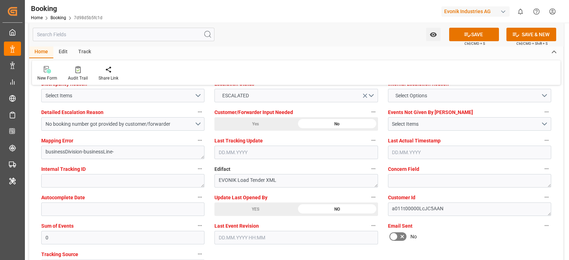
scroll to position [1378, 0]
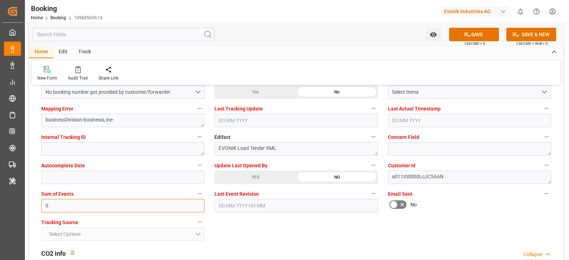
click at [125, 202] on input "0" at bounding box center [122, 206] width 163 height 14
type input "4096"
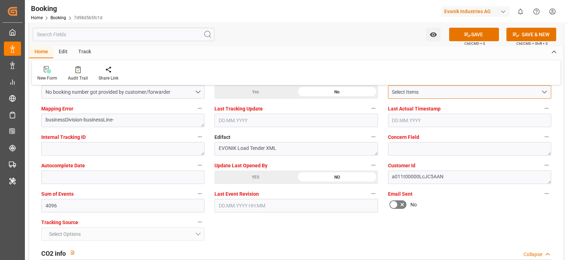
click at [478, 89] on div "Select Items" at bounding box center [466, 92] width 149 height 7
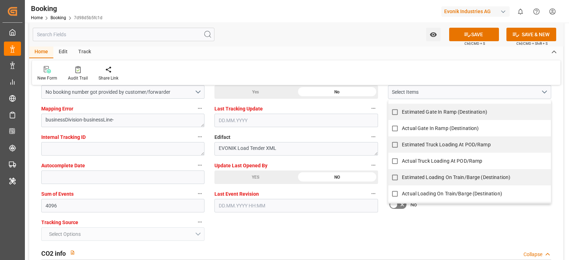
scroll to position [599, 0]
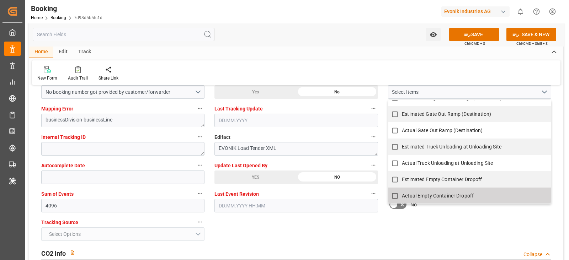
click at [402, 199] on label "Actual Empty Container Dropoff" at bounding box center [465, 196] width 155 height 14
checkbox input "true"
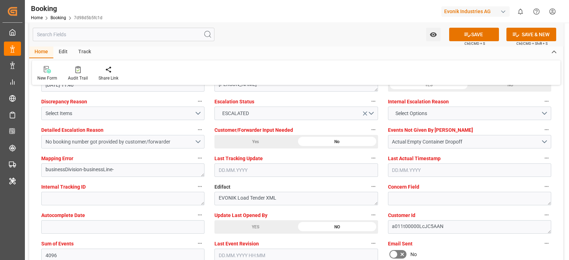
scroll to position [1378, 0]
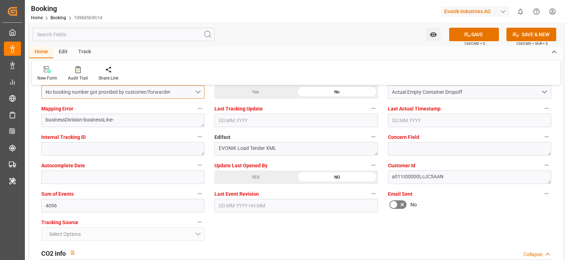
click at [202, 89] on button "No booking number got provided by customer/forwarder" at bounding box center [122, 92] width 163 height 14
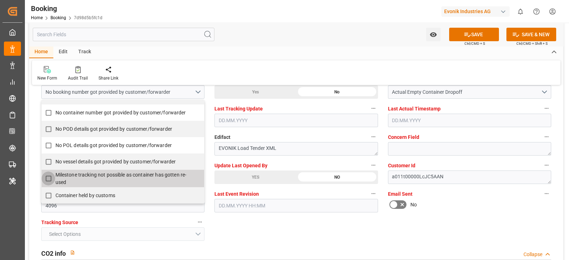
click at [48, 177] on input "Milestone tracking not possible as container has gotten re-used" at bounding box center [49, 179] width 14 height 14
click at [95, 176] on span "Milestone tracking not possible as container has gotten re-used" at bounding box center [125, 178] width 141 height 15
click at [47, 177] on input "Milestone tracking not possible as container has gotten re-used" at bounding box center [49, 179] width 14 height 14
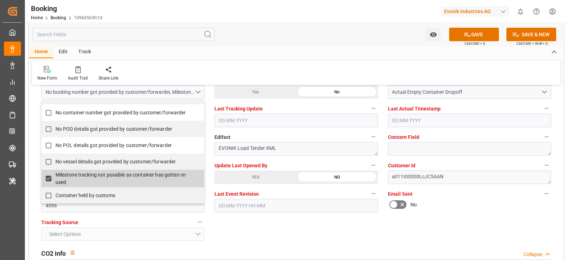
checkbox input "true"
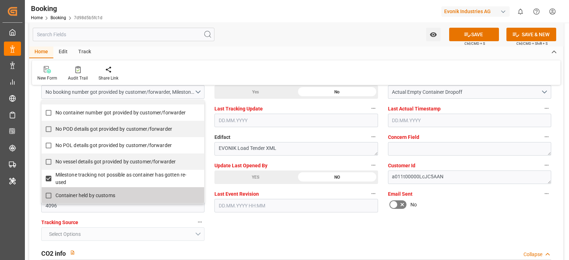
click at [258, 252] on div "CO2 info Collapse" at bounding box center [296, 253] width 510 height 14
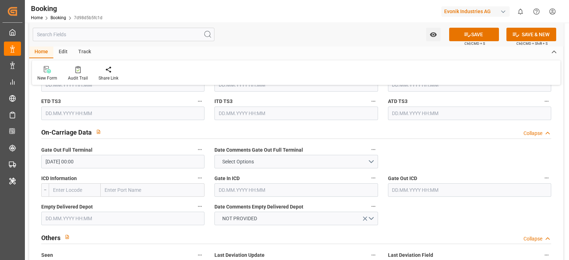
scroll to position [1067, 0]
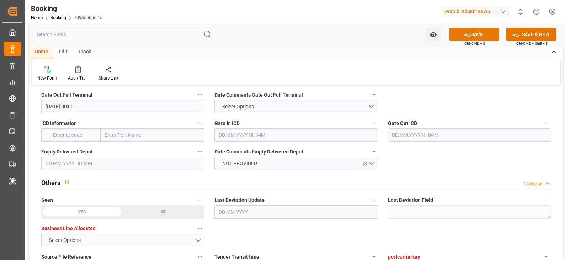
click at [484, 39] on button "SAVE" at bounding box center [474, 35] width 50 height 14
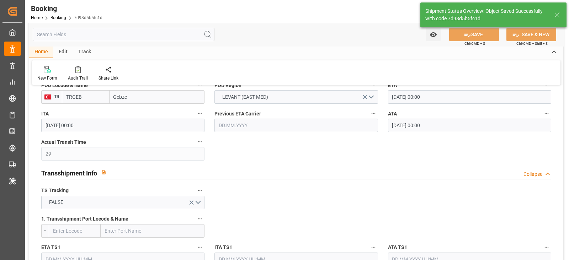
scroll to position [0, 0]
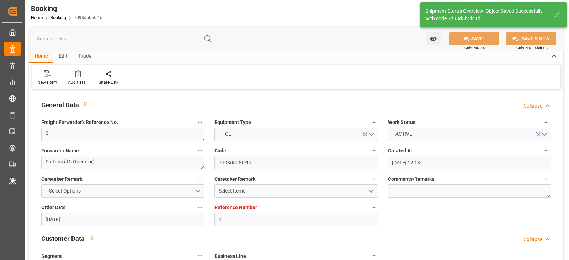
type textarea "[PERSON_NAME]"
type input "13.10.2025 09:55"
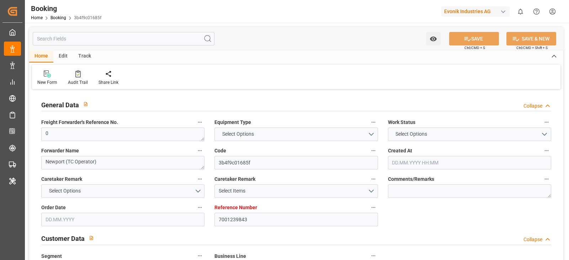
click at [69, 78] on div "Audit Trail" at bounding box center [78, 78] width 31 height 16
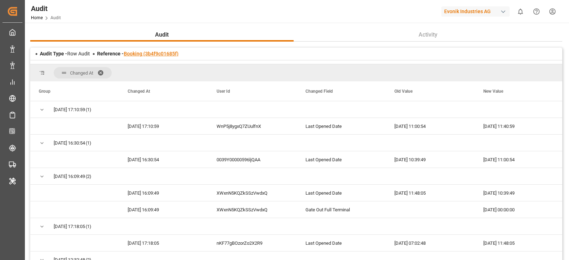
click at [130, 51] on link "Booking (3b4f9c01685f)" at bounding box center [151, 54] width 55 height 6
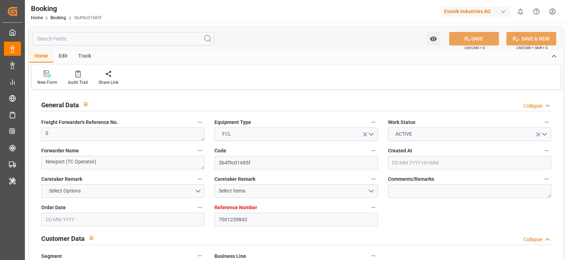
type input "7001239843"
type input "9776418"
type input "CMACGM"
type input "CMA CGM Group"
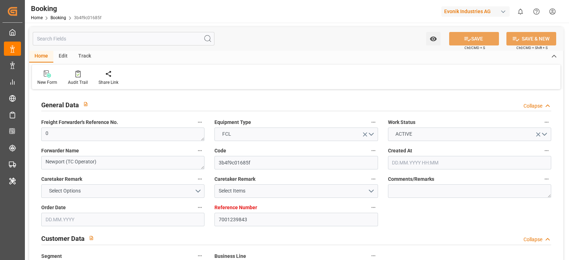
type input "NLRTM"
type input "MYPKG"
type input "46"
type input "0"
type input "[DATE] 13:33"
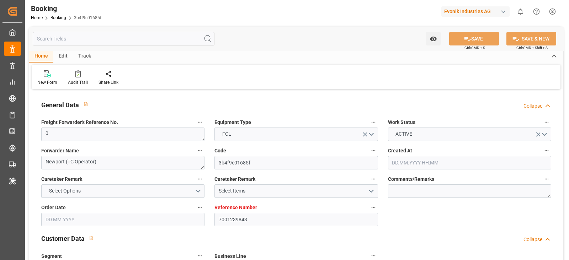
type input "[DATE]"
type input "[DATE] 00:00"
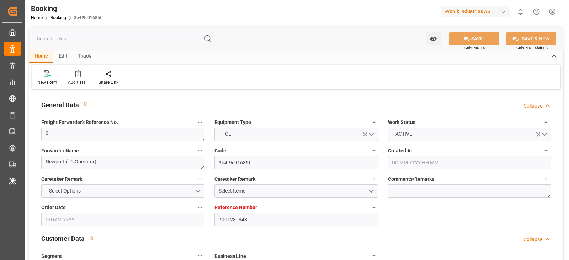
type input "[DATE] 00:00"
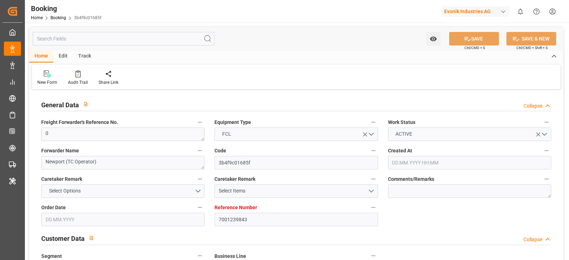
type input "[DATE] 00:00"
type input "[DATE]"
type input "[DATE] 11:40"
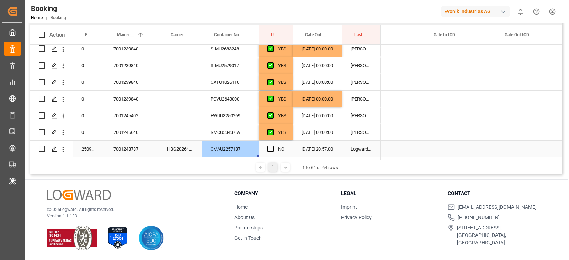
scroll to position [0, 2408]
click at [274, 146] on span "Press SPACE to select this row." at bounding box center [271, 149] width 6 height 6
click at [273, 146] on input "Press SPACE to select this row." at bounding box center [273, 146] width 0 height 0
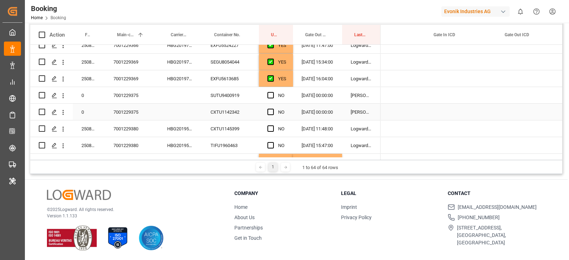
scroll to position [826, 0]
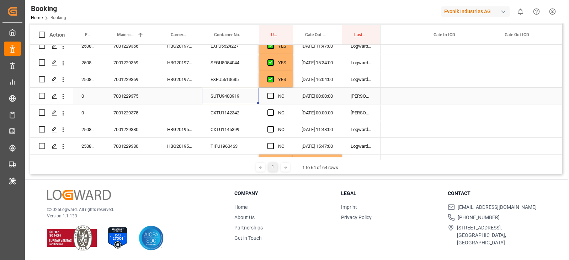
click at [238, 92] on div "SUTU9400919" at bounding box center [230, 96] width 57 height 16
click at [274, 95] on span "Press SPACE to select this row." at bounding box center [271, 96] width 6 height 6
click at [273, 93] on input "Press SPACE to select this row." at bounding box center [273, 93] width 0 height 0
click at [225, 117] on div "CXTU1142342" at bounding box center [230, 113] width 57 height 16
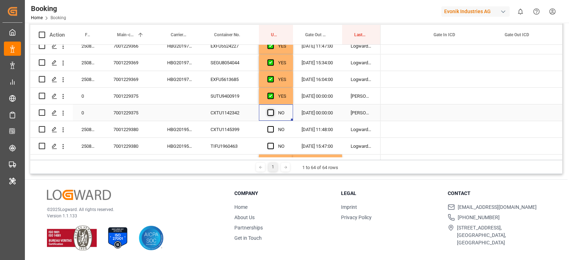
click at [269, 111] on span "Press SPACE to select this row." at bounding box center [271, 113] width 6 height 6
click at [273, 110] on input "Press SPACE to select this row." at bounding box center [273, 110] width 0 height 0
click at [244, 127] on div "CXTU1145399" at bounding box center [230, 129] width 57 height 16
click at [269, 126] on span "Press SPACE to select this row." at bounding box center [271, 129] width 6 height 6
click at [273, 126] on input "Press SPACE to select this row." at bounding box center [273, 126] width 0 height 0
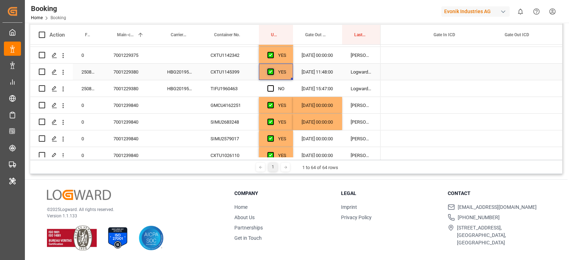
scroll to position [886, 0]
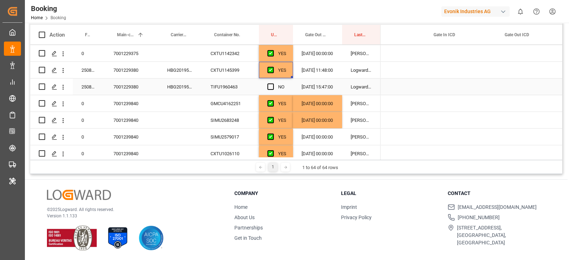
click at [245, 90] on div "TIFU1960463" at bounding box center [230, 87] width 57 height 16
click at [270, 87] on span "Press SPACE to select this row." at bounding box center [271, 87] width 6 height 6
click at [273, 84] on input "Press SPACE to select this row." at bounding box center [273, 84] width 0 height 0
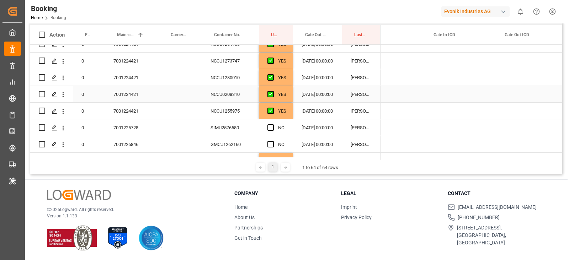
scroll to position [456, 0]
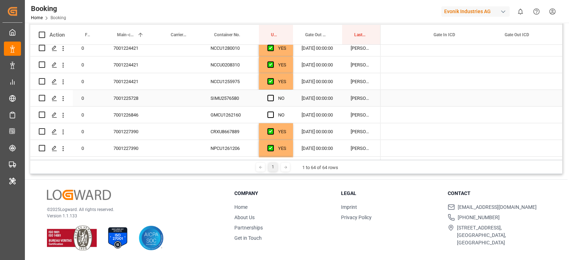
click at [236, 95] on div "SIMU2576580" at bounding box center [230, 98] width 57 height 16
click at [272, 99] on span "Press SPACE to select this row." at bounding box center [271, 98] width 6 height 6
click at [273, 95] on input "Press SPACE to select this row." at bounding box center [273, 95] width 0 height 0
click at [242, 126] on div "CRXU8667889" at bounding box center [230, 131] width 57 height 16
click at [244, 114] on div "GMCU1262160" at bounding box center [230, 115] width 57 height 16
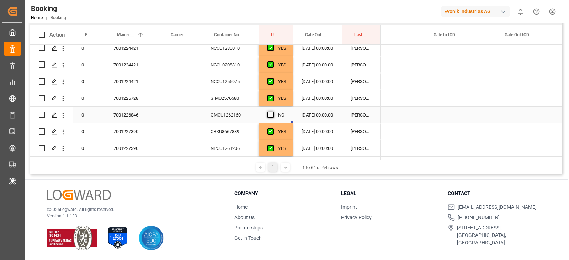
click at [271, 113] on span "Press SPACE to select this row." at bounding box center [271, 115] width 6 height 6
click at [273, 112] on input "Press SPACE to select this row." at bounding box center [273, 112] width 0 height 0
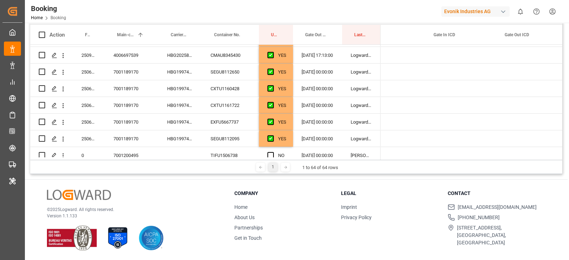
scroll to position [0, 0]
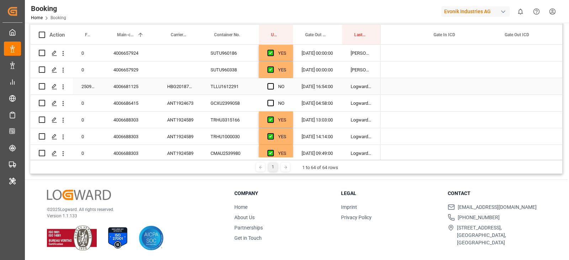
click at [227, 91] on div "TLLU1612291" at bounding box center [230, 86] width 57 height 16
click at [271, 85] on span "Press SPACE to select this row." at bounding box center [271, 86] width 6 height 6
click at [273, 83] on input "Press SPACE to select this row." at bounding box center [273, 83] width 0 height 0
click at [242, 102] on div "GCXU2399058" at bounding box center [230, 103] width 57 height 16
click at [270, 102] on span "Press SPACE to select this row." at bounding box center [271, 103] width 6 height 6
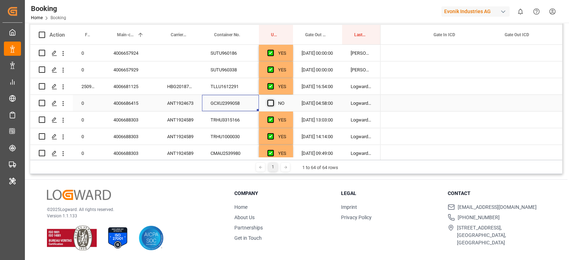
click at [273, 100] on input "Press SPACE to select this row." at bounding box center [273, 100] width 0 height 0
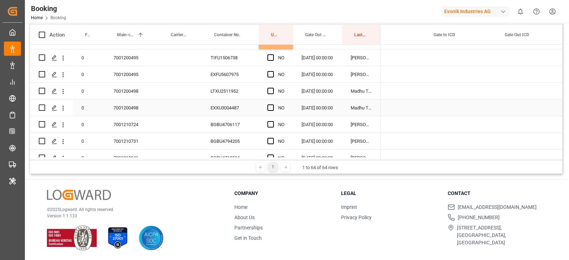
scroll to position [228, 0]
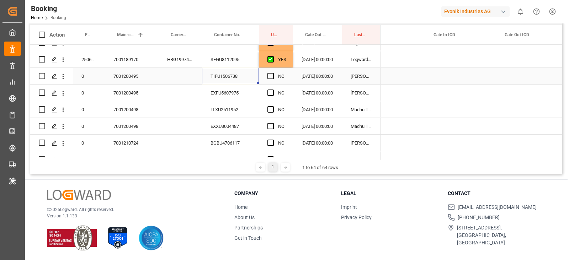
click at [241, 74] on div "TIFU1506738" at bounding box center [230, 76] width 57 height 16
click at [272, 80] on div "Press SPACE to select this row." at bounding box center [273, 76] width 11 height 16
click at [272, 79] on div "Press SPACE to select this row." at bounding box center [273, 76] width 11 height 16
click at [272, 73] on span "Press SPACE to select this row." at bounding box center [271, 76] width 6 height 6
click at [273, 73] on input "Press SPACE to select this row." at bounding box center [273, 73] width 0 height 0
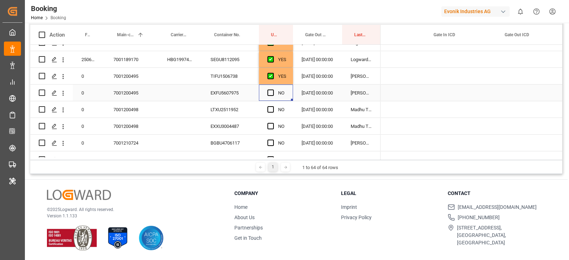
click at [273, 89] on div "Press SPACE to select this row." at bounding box center [273, 93] width 11 height 16
click at [270, 93] on span "Press SPACE to select this row." at bounding box center [271, 93] width 6 height 6
click at [273, 90] on input "Press SPACE to select this row." at bounding box center [273, 90] width 0 height 0
click at [240, 113] on div "LTXU2511952" at bounding box center [230, 109] width 57 height 16
click at [270, 108] on span "Press SPACE to select this row." at bounding box center [271, 109] width 6 height 6
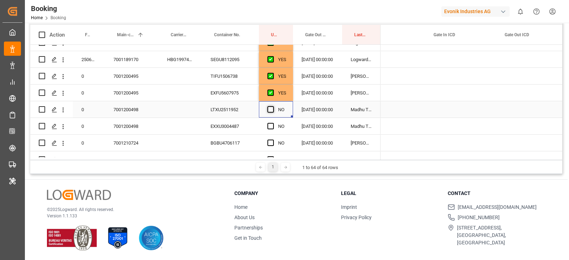
click at [273, 106] on input "Press SPACE to select this row." at bounding box center [273, 106] width 0 height 0
click at [234, 127] on div "EXXU3004487" at bounding box center [230, 126] width 57 height 16
click at [272, 125] on span "Press SPACE to select this row." at bounding box center [271, 126] width 6 height 6
click at [273, 123] on input "Press SPACE to select this row." at bounding box center [273, 123] width 0 height 0
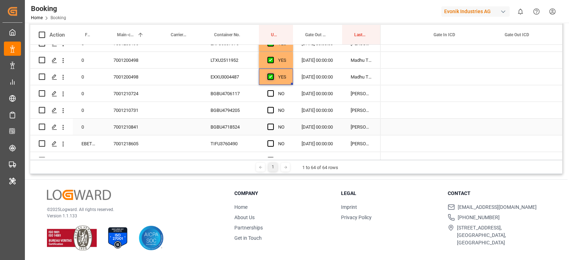
scroll to position [276, 0]
click at [237, 93] on div "BGBU4706117" at bounding box center [230, 94] width 57 height 16
click at [269, 97] on div "Press SPACE to select this row." at bounding box center [273, 94] width 11 height 16
click at [271, 96] on span "Press SPACE to select this row." at bounding box center [271, 94] width 6 height 6
click at [273, 91] on input "Press SPACE to select this row." at bounding box center [273, 91] width 0 height 0
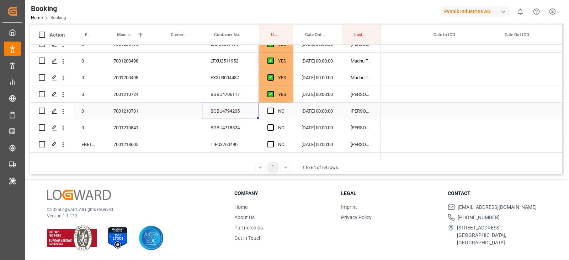
click at [251, 109] on div "BGBU4794205" at bounding box center [230, 111] width 57 height 16
click at [268, 109] on span "Press SPACE to select this row." at bounding box center [271, 111] width 6 height 6
click at [273, 108] on input "Press SPACE to select this row." at bounding box center [273, 108] width 0 height 0
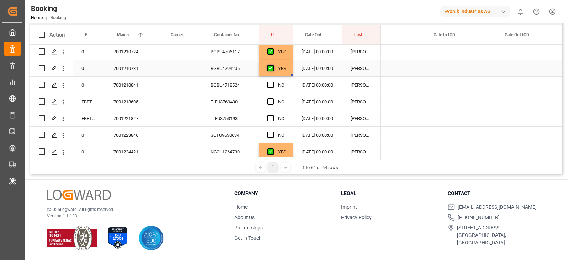
scroll to position [321, 0]
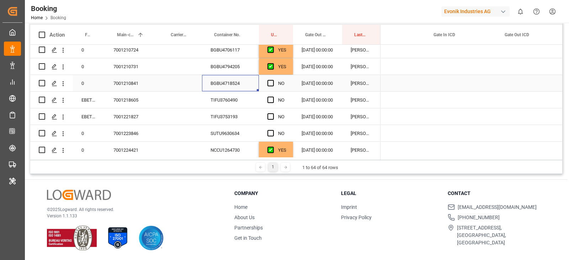
click at [242, 88] on div "BGBU4718524" at bounding box center [230, 83] width 57 height 16
click at [271, 83] on span "Press SPACE to select this row." at bounding box center [271, 83] width 6 height 6
click at [273, 80] on input "Press SPACE to select this row." at bounding box center [273, 80] width 0 height 0
click at [229, 100] on div "TIFU3760490" at bounding box center [230, 100] width 57 height 16
click at [264, 98] on div "NO" at bounding box center [276, 100] width 34 height 16
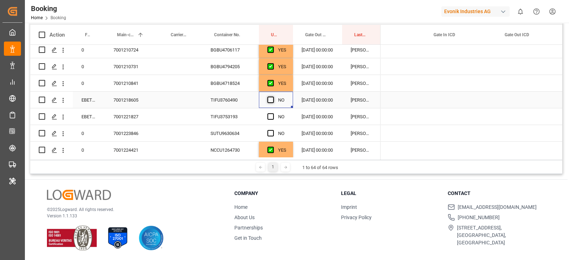
click at [269, 100] on span "Press SPACE to select this row." at bounding box center [271, 100] width 6 height 6
click at [273, 97] on input "Press SPACE to select this row." at bounding box center [273, 97] width 0 height 0
click at [238, 114] on div "TIFU3753193" at bounding box center [230, 117] width 57 height 16
click at [273, 114] on span "Press SPACE to select this row." at bounding box center [271, 116] width 6 height 6
click at [273, 113] on input "Press SPACE to select this row." at bounding box center [273, 113] width 0 height 0
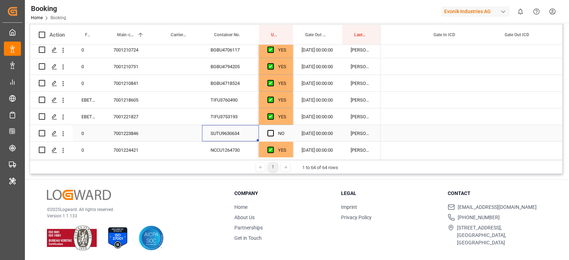
click at [245, 131] on div "SUTU9630634" at bounding box center [230, 133] width 57 height 16
click at [273, 132] on span "Press SPACE to select this row." at bounding box center [271, 133] width 6 height 6
click at [273, 130] on input "Press SPACE to select this row." at bounding box center [273, 130] width 0 height 0
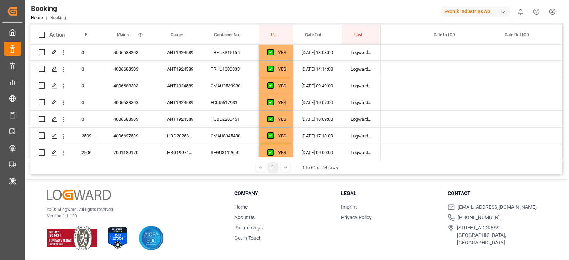
scroll to position [0, 0]
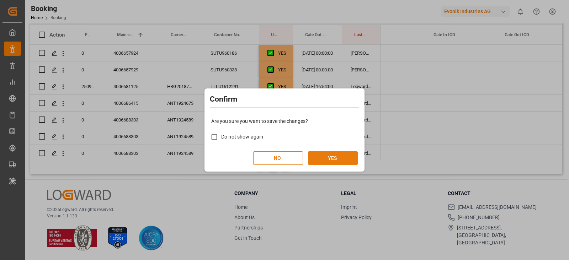
click at [354, 160] on button "YES" at bounding box center [333, 159] width 50 height 14
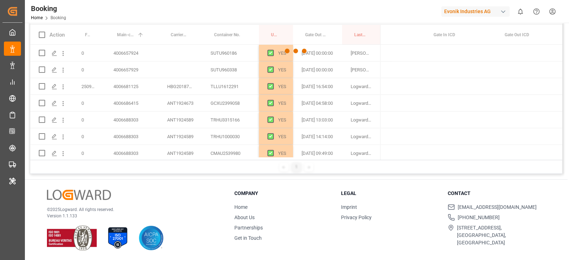
scroll to position [351, 0]
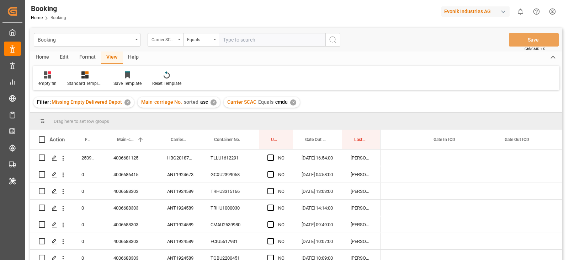
click at [222, 33] on input "text" at bounding box center [272, 40] width 107 height 14
type input "oolu"
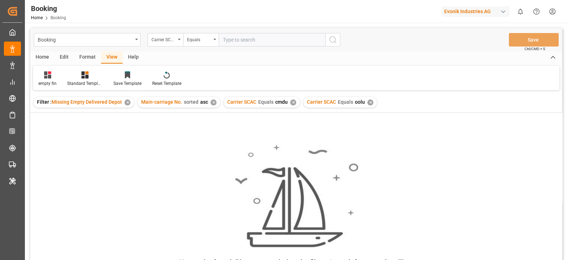
click at [292, 101] on div "✕" at bounding box center [293, 103] width 6 height 6
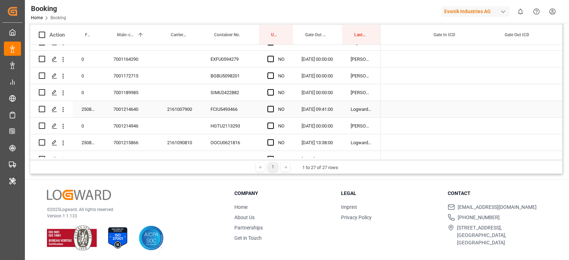
scroll to position [133, 0]
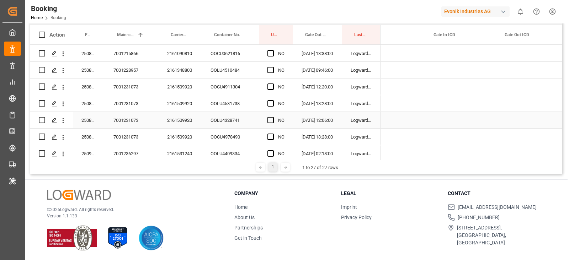
click at [138, 120] on div "7001231073" at bounding box center [132, 120] width 54 height 16
click at [136, 104] on div "7001231073" at bounding box center [132, 103] width 54 height 16
click at [135, 86] on div "7001231073" at bounding box center [132, 87] width 54 height 16
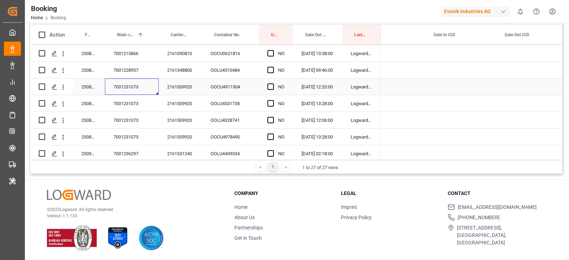
click at [172, 86] on div "2161509920" at bounding box center [180, 87] width 43 height 16
click at [187, 115] on div "2161509920" at bounding box center [180, 120] width 43 height 16
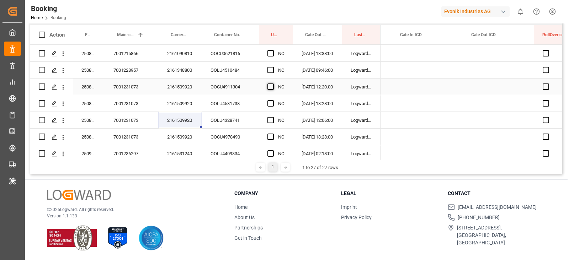
scroll to position [0, 2442]
click at [274, 86] on span "Press SPACE to select this row." at bounding box center [271, 87] width 6 height 6
click at [273, 84] on input "Press SPACE to select this row." at bounding box center [273, 84] width 0 height 0
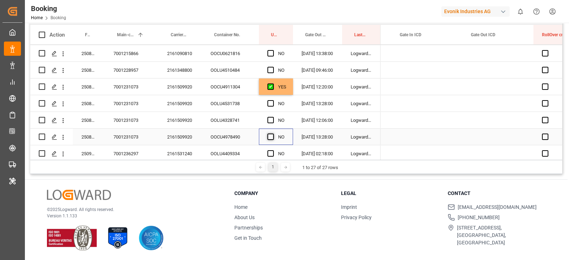
click at [272, 136] on span "Press SPACE to select this row." at bounding box center [271, 137] width 6 height 6
click at [273, 134] on input "Press SPACE to select this row." at bounding box center [273, 134] width 0 height 0
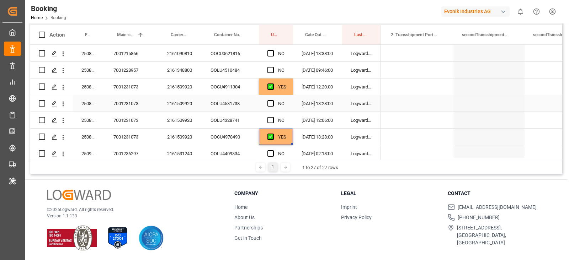
scroll to position [0, 1263]
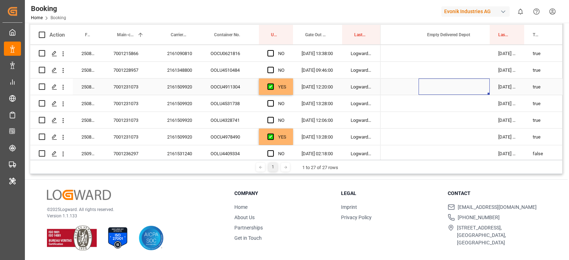
click at [448, 85] on div "Press SPACE to select this row." at bounding box center [454, 87] width 71 height 16
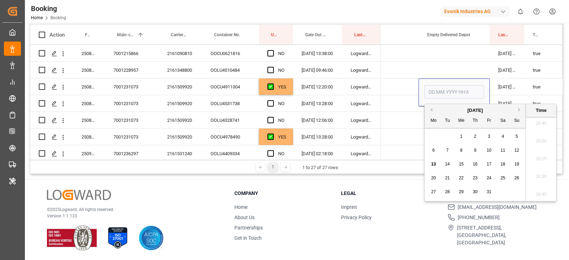
click at [434, 160] on div "13" at bounding box center [433, 164] width 9 height 9
type input "13.10.2025 00:00"
click at [406, 107] on div "Press SPACE to select this row." at bounding box center [383, 103] width 71 height 16
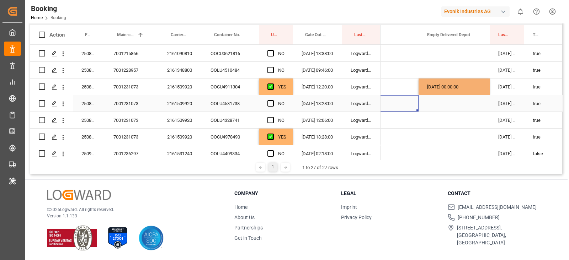
click at [459, 86] on div "13.10.2025 00:00:00" at bounding box center [454, 87] width 71 height 16
click at [489, 94] on div "Press SPACE to select this row." at bounding box center [489, 94] width 2 height 2
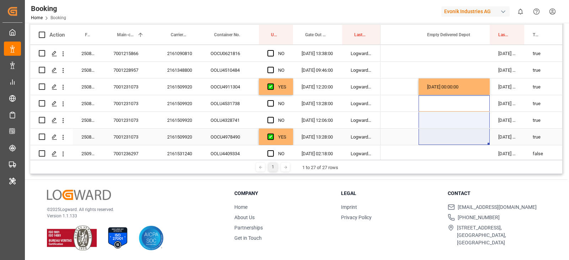
drag, startPoint x: 488, startPoint y: 117, endPoint x: 483, endPoint y: 135, distance: 18.4
click at [475, 103] on div "Press SPACE to select this row." at bounding box center [454, 103] width 71 height 16
click at [475, 102] on div "Press SPACE to select this row." at bounding box center [454, 103] width 71 height 16
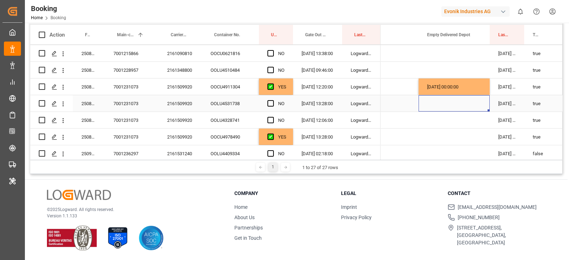
click at [491, 86] on div "12.10.2025 14:57:24" at bounding box center [507, 87] width 35 height 16
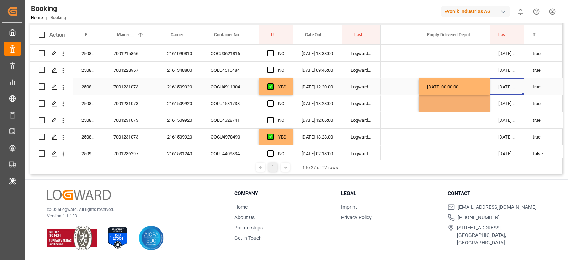
click at [489, 92] on div "13.10.2025 00:00:00" at bounding box center [454, 87] width 71 height 16
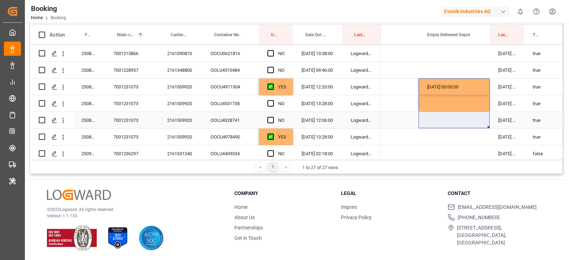
drag, startPoint x: 487, startPoint y: 93, endPoint x: 487, endPoint y: 126, distance: 33.1
drag, startPoint x: 486, startPoint y: 128, endPoint x: 485, endPoint y: 134, distance: 6.6
click at [483, 91] on div "13.10.2025 00:00:00" at bounding box center [454, 87] width 71 height 16
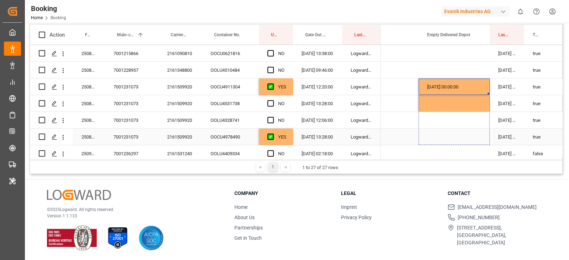
drag, startPoint x: 488, startPoint y: 93, endPoint x: 489, endPoint y: 134, distance: 40.6
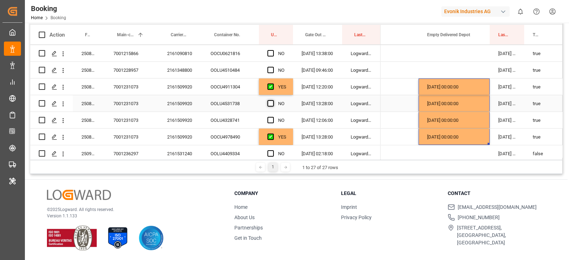
click at [273, 101] on span "Press SPACE to select this row." at bounding box center [271, 103] width 6 height 6
click at [273, 100] on input "Press SPACE to select this row." at bounding box center [273, 100] width 0 height 0
click at [271, 114] on div "Press SPACE to select this row." at bounding box center [273, 120] width 11 height 16
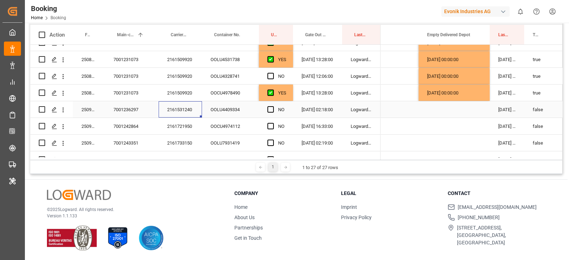
click at [197, 108] on div "2161531240" at bounding box center [180, 109] width 43 height 16
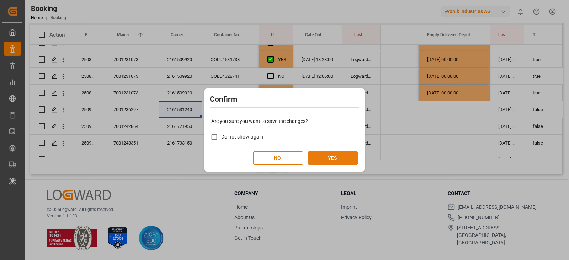
click at [335, 159] on button "YES" at bounding box center [333, 159] width 50 height 14
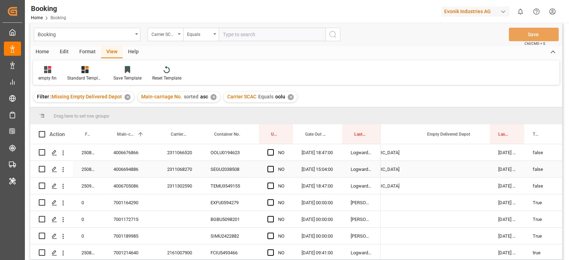
scroll to position [0, 0]
